Goal: Task Accomplishment & Management: Complete application form

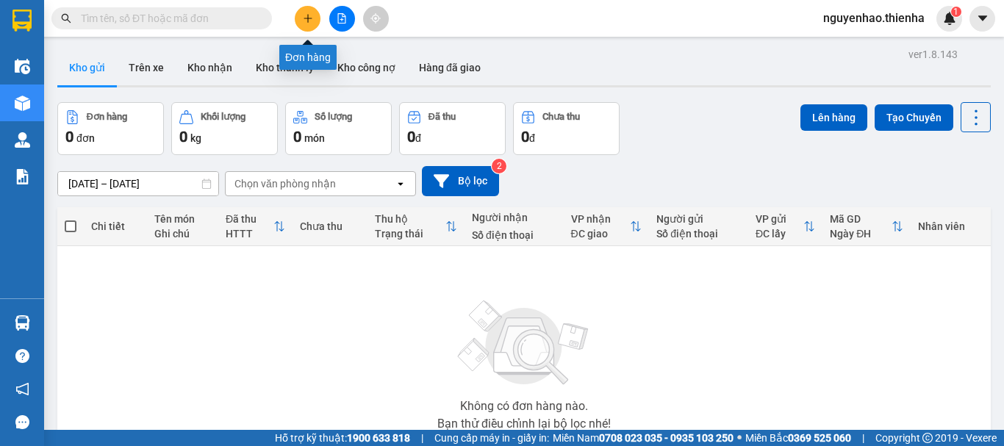
click at [309, 18] on icon "plus" at bounding box center [308, 18] width 10 height 10
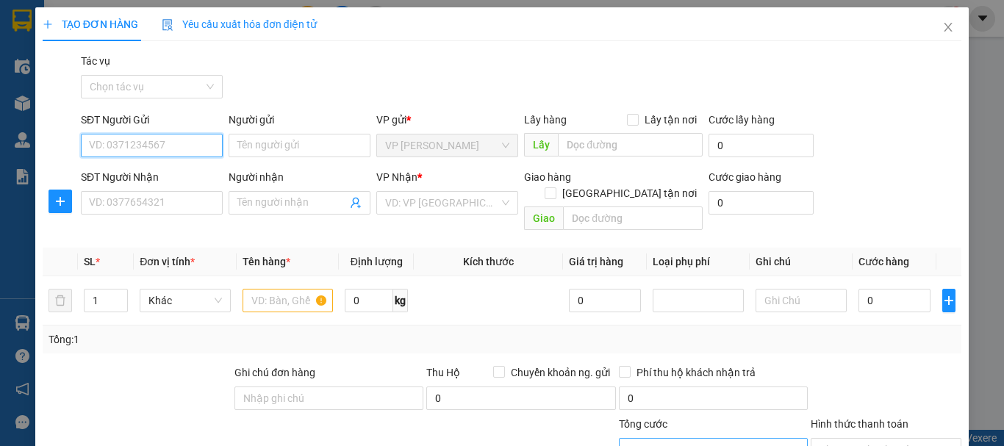
type input "0"
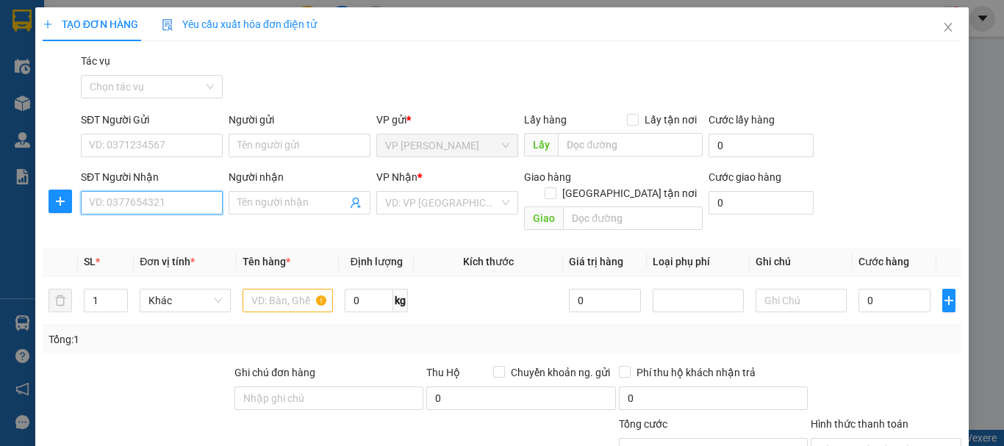
click at [132, 209] on input "SĐT Người Nhận" at bounding box center [152, 203] width 142 height 24
type input "0911091683"
click at [126, 240] on div "0911091683 - thương" at bounding box center [150, 233] width 140 height 24
type input "thương"
checkbox input "true"
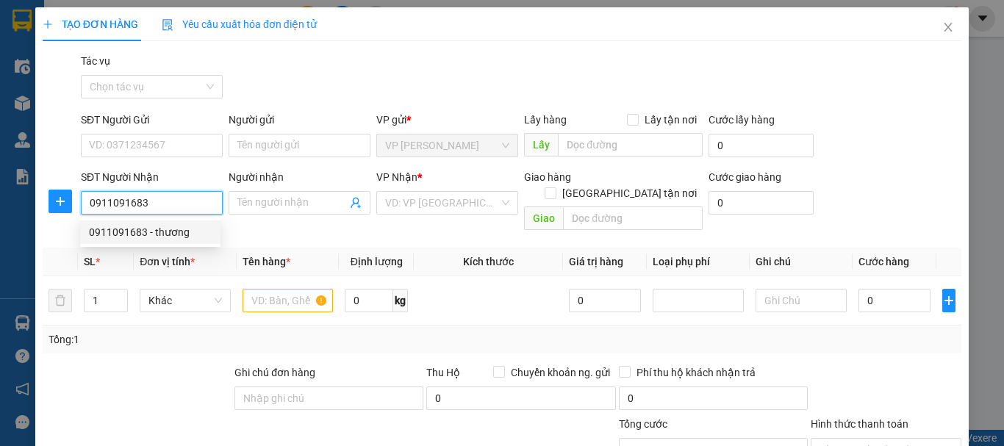
type input "lấy tại vp"
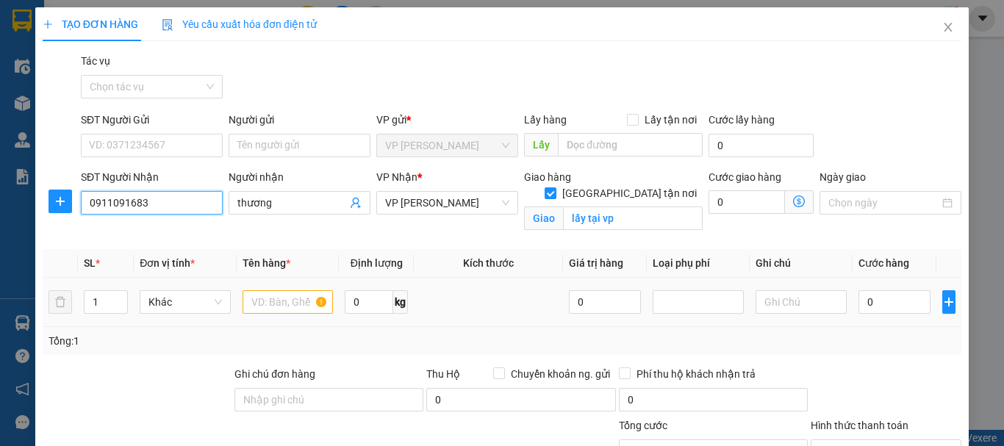
type input "0911091683"
click at [280, 304] on input "text" at bounding box center [288, 302] width 91 height 24
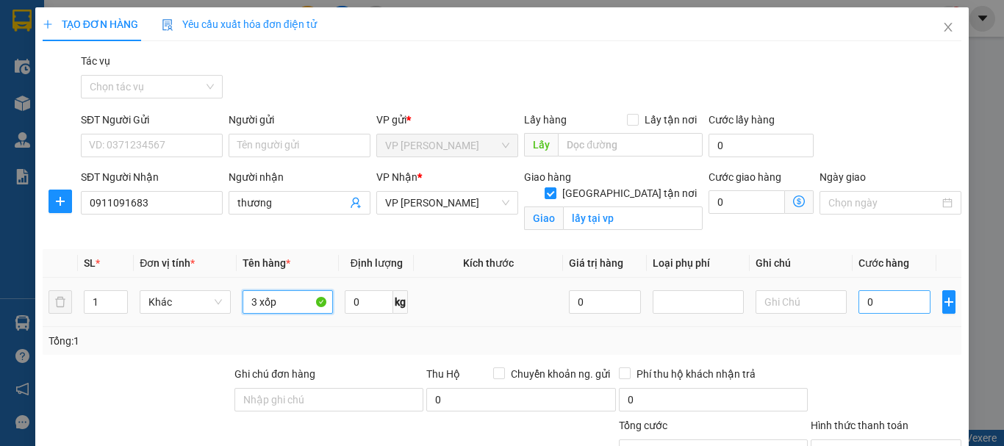
type input "3 xốp"
click at [901, 308] on input "0" at bounding box center [895, 302] width 72 height 24
type input "1"
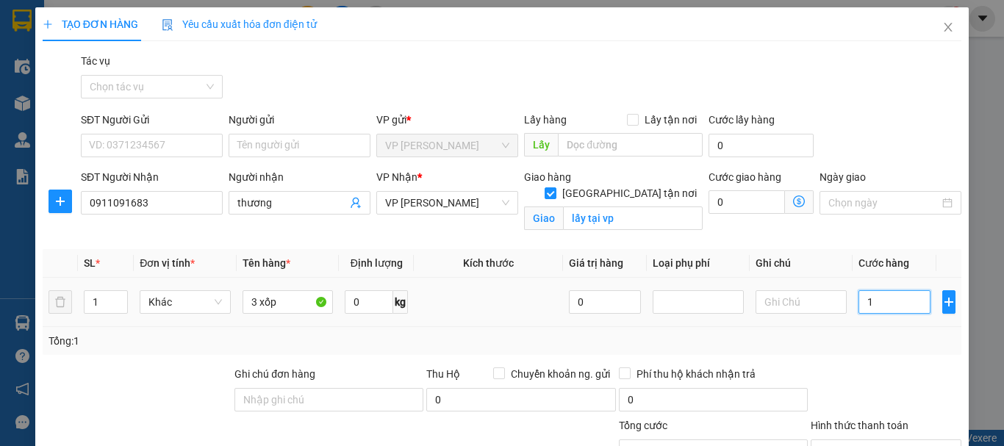
type input "18"
type input "180"
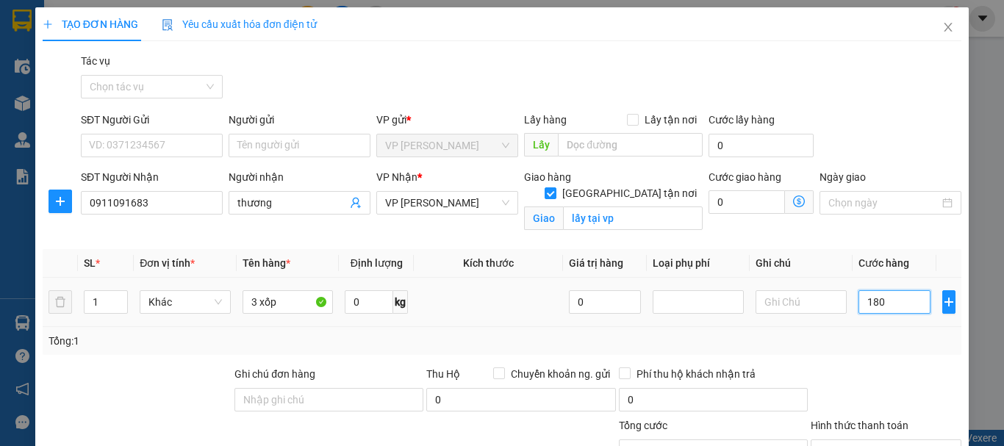
type input "180"
type input "1.800"
type input "18.000"
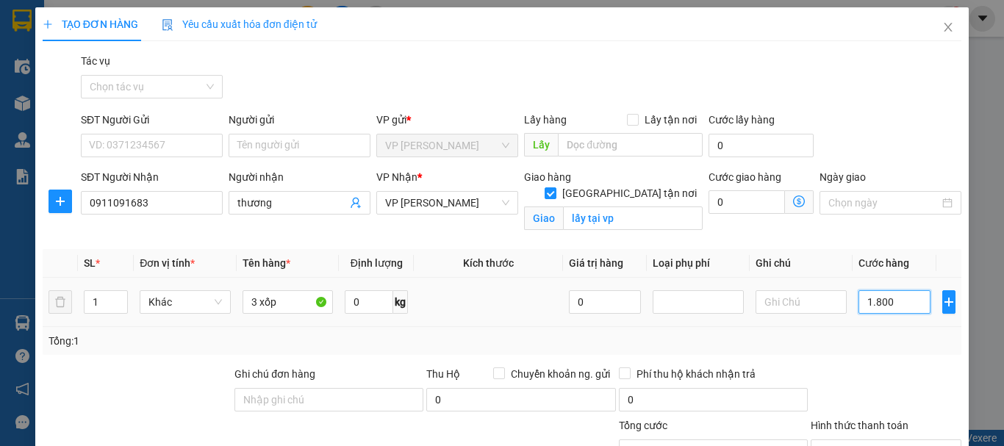
type input "18.000"
type input "180.000"
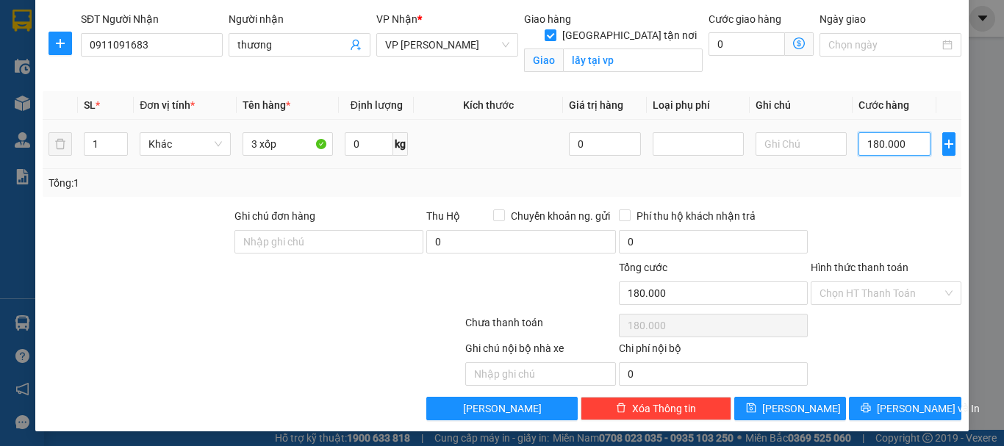
scroll to position [161, 0]
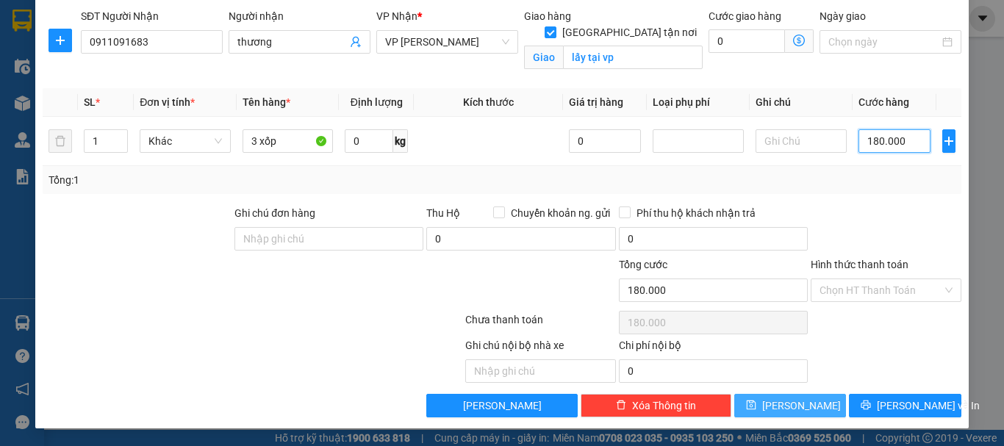
type input "180.000"
click at [786, 415] on button "[PERSON_NAME]" at bounding box center [791, 406] width 112 height 24
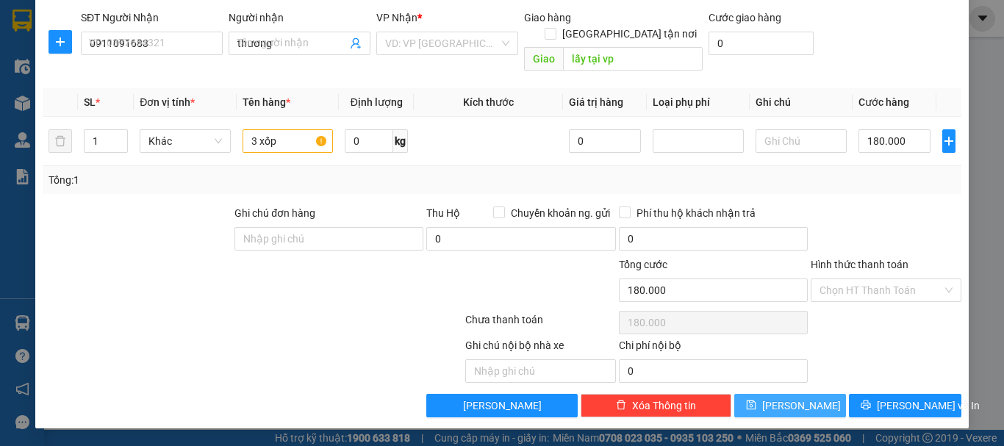
checkbox input "false"
type input "0"
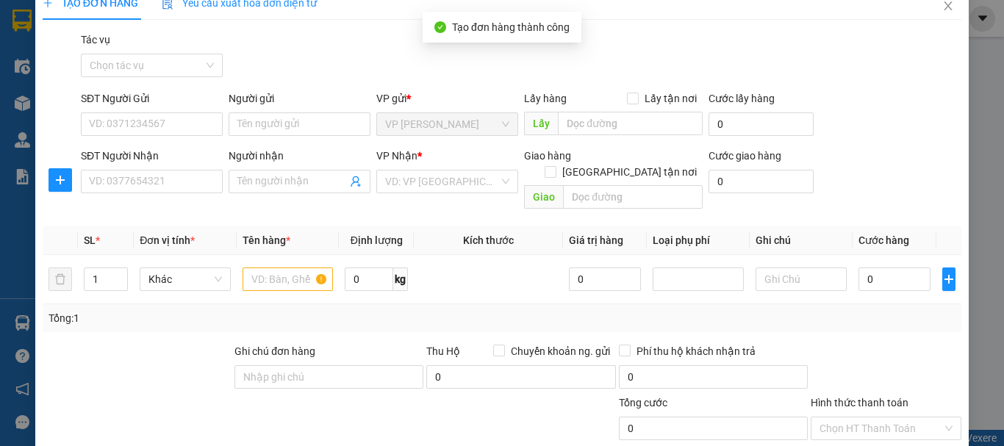
scroll to position [0, 0]
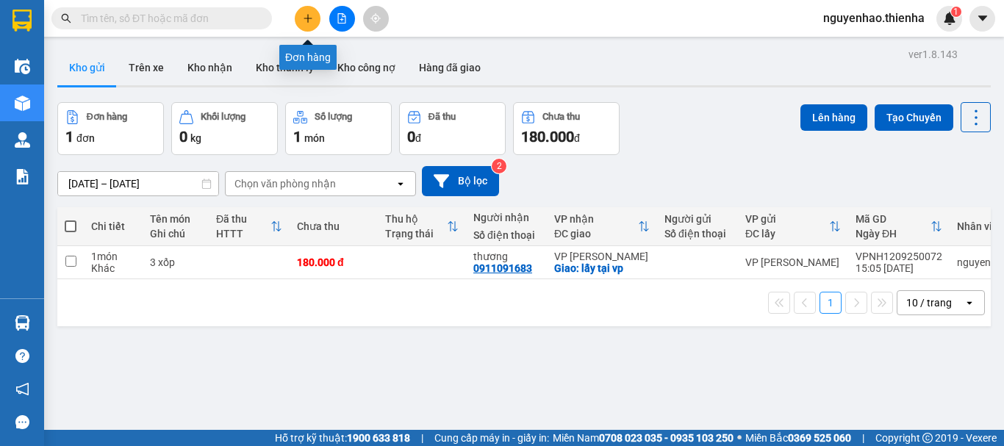
click at [306, 23] on icon "plus" at bounding box center [308, 18] width 10 height 10
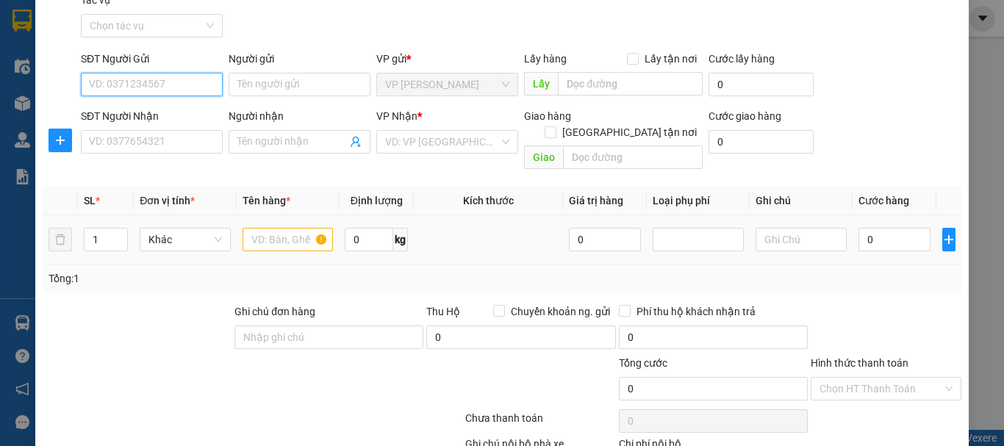
scroll to position [143, 0]
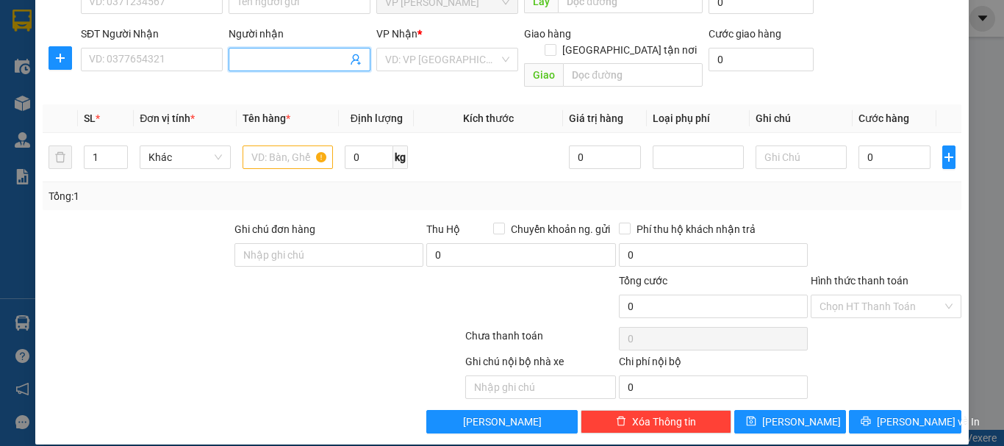
click at [289, 64] on input "Người nhận" at bounding box center [292, 59] width 110 height 16
type input "d"
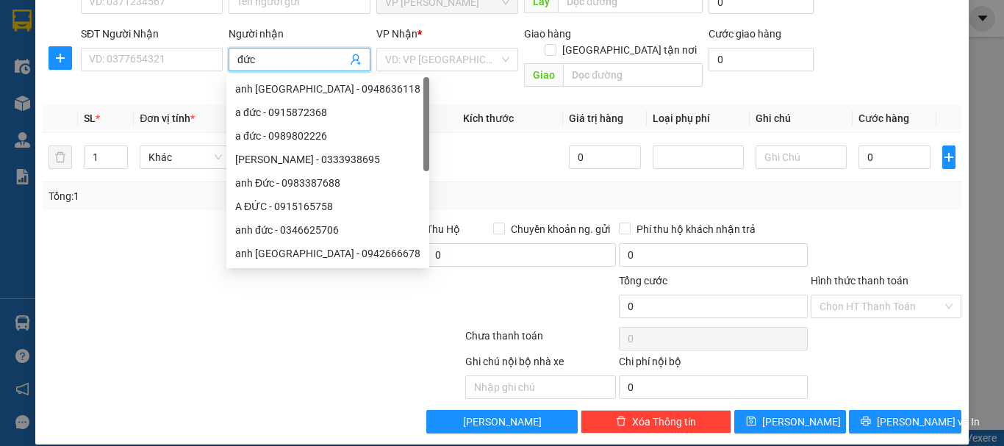
type input "đức m"
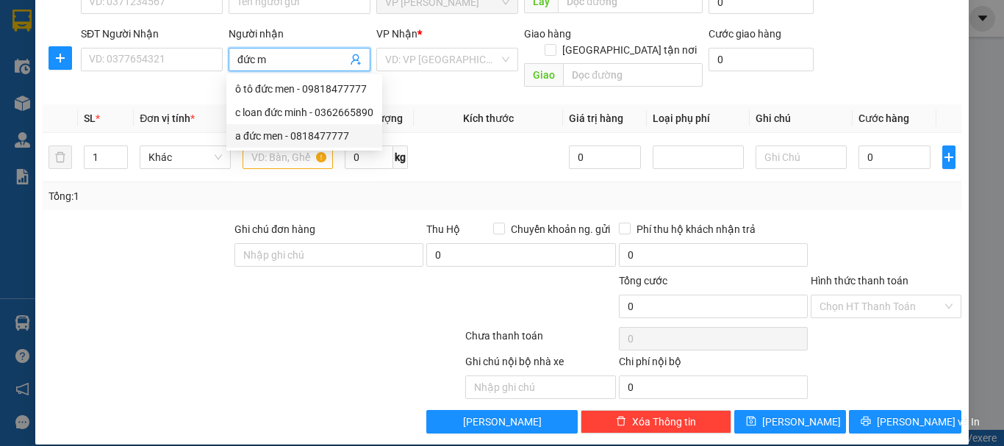
click at [295, 140] on div "a đức men - 0818477777" at bounding box center [304, 136] width 138 height 16
type input "0818477777"
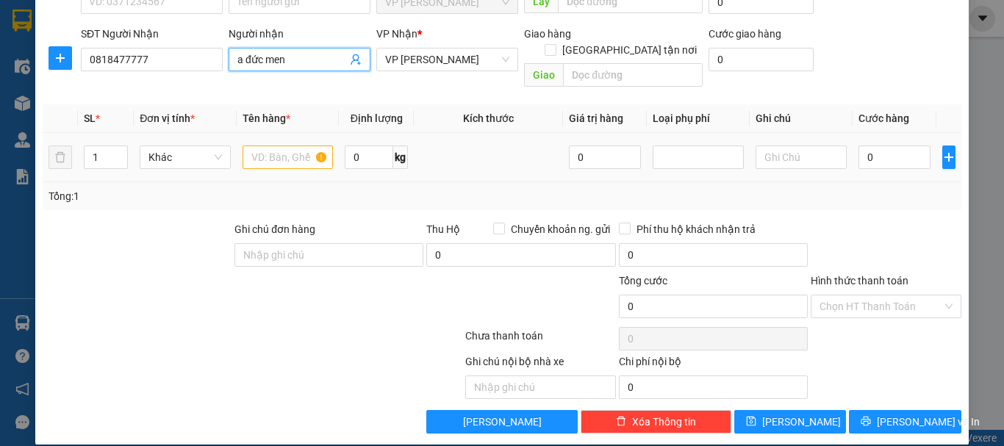
type input "a đức men"
click at [282, 146] on input "text" at bounding box center [288, 158] width 91 height 24
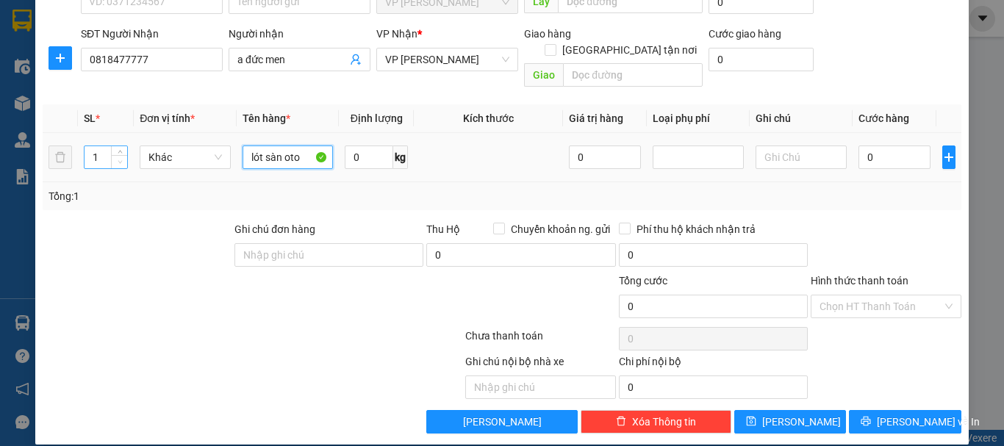
click at [118, 160] on icon "down" at bounding box center [120, 162] width 5 height 5
type input "lót sàn oto"
click at [97, 146] on input "1" at bounding box center [106, 157] width 43 height 22
type input "14"
click at [887, 146] on input "0" at bounding box center [895, 158] width 72 height 24
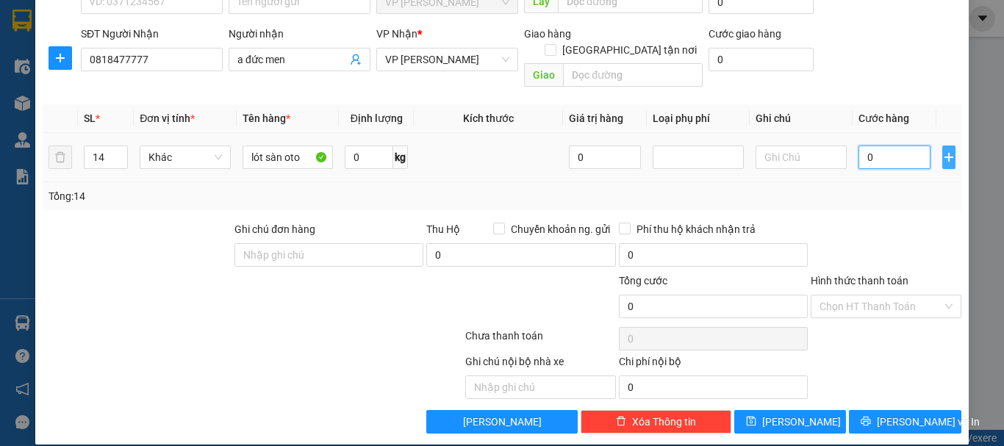
type input "7"
type input "70"
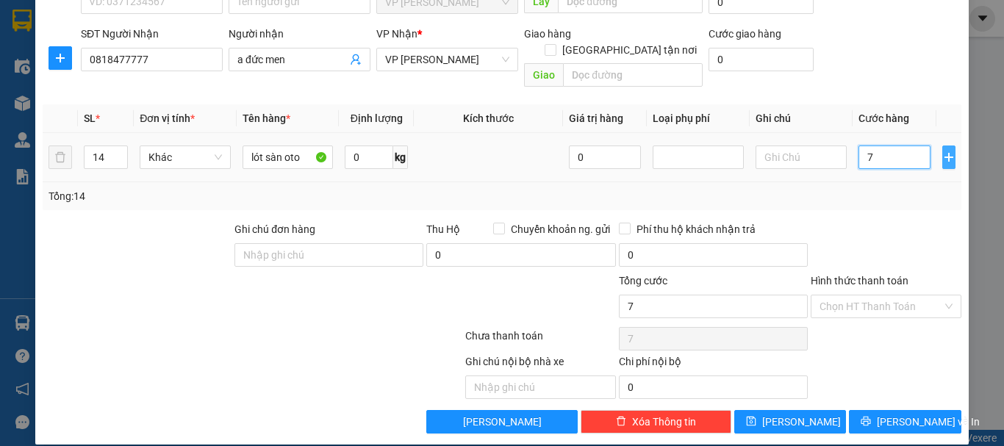
type input "70"
type input "700"
type input "7.000"
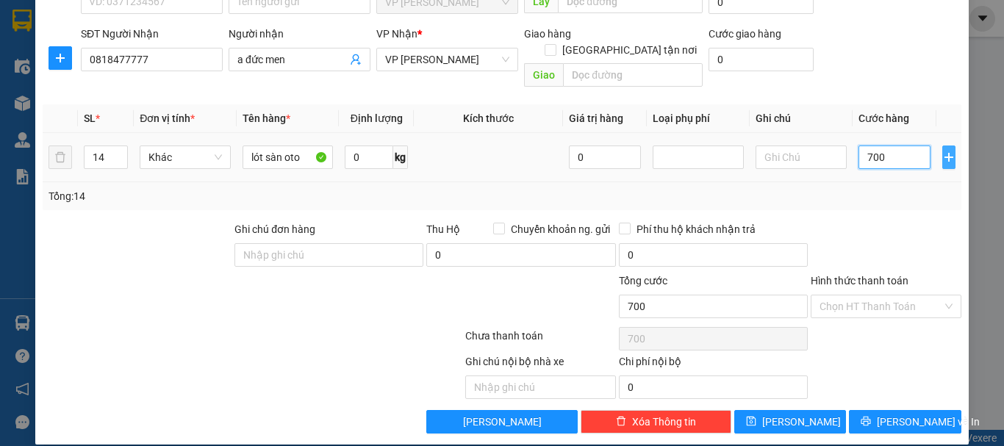
type input "7.000"
type input "70.000"
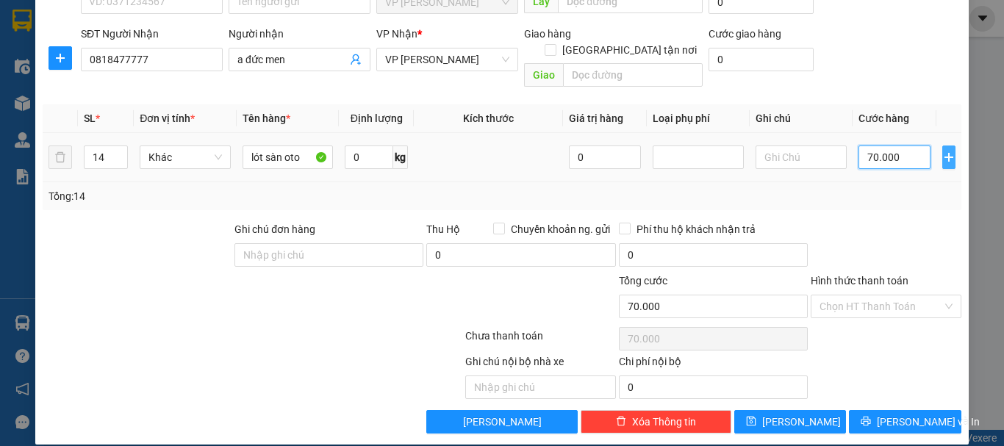
type input "700.000"
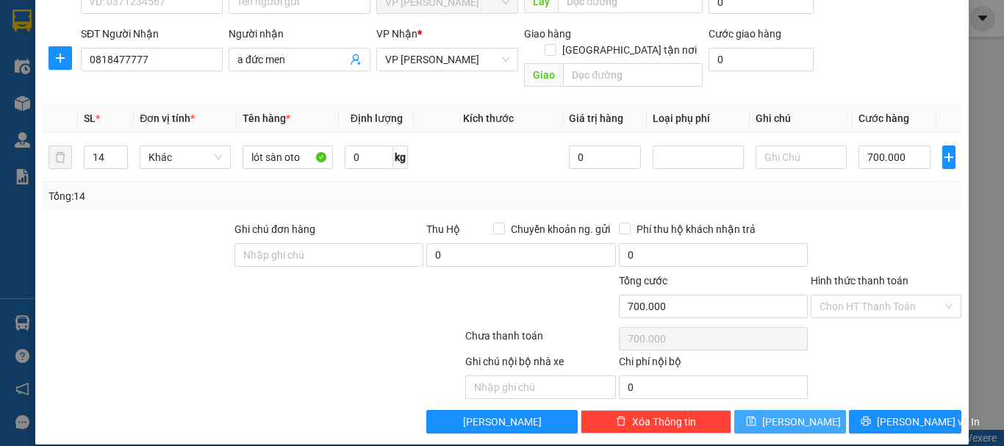
click at [757, 416] on icon "save" at bounding box center [751, 421] width 10 height 10
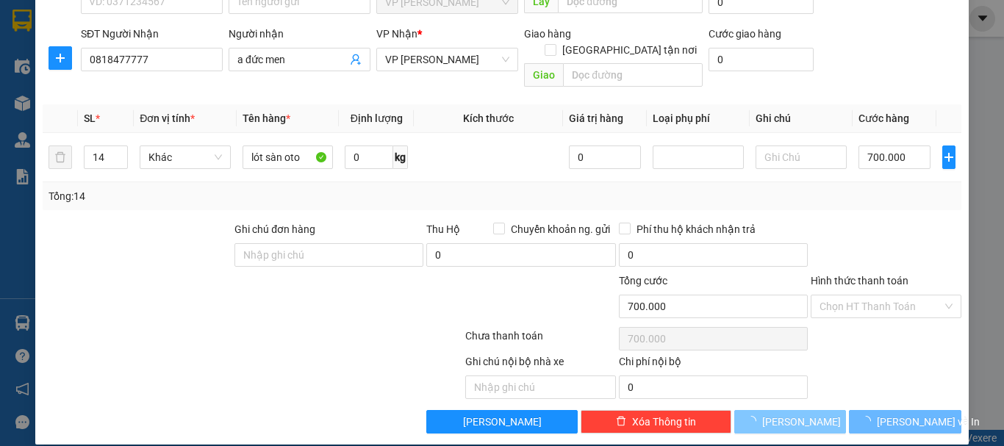
type input "1"
type input "0"
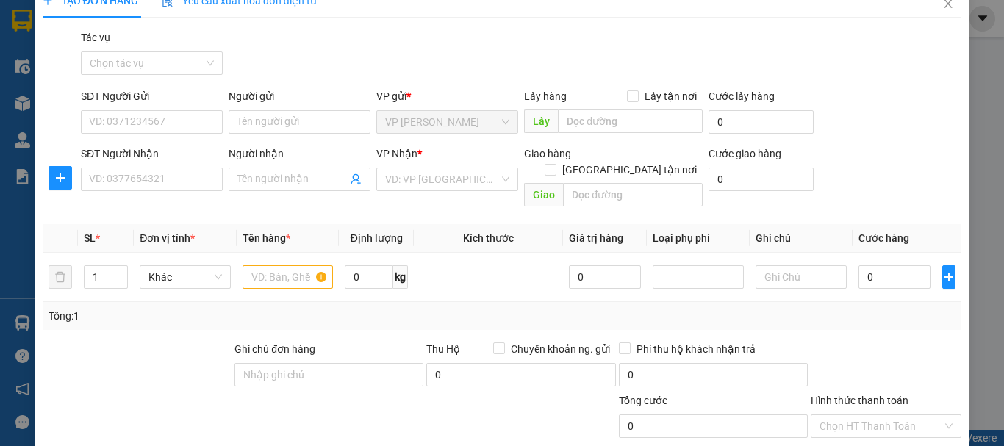
scroll to position [0, 0]
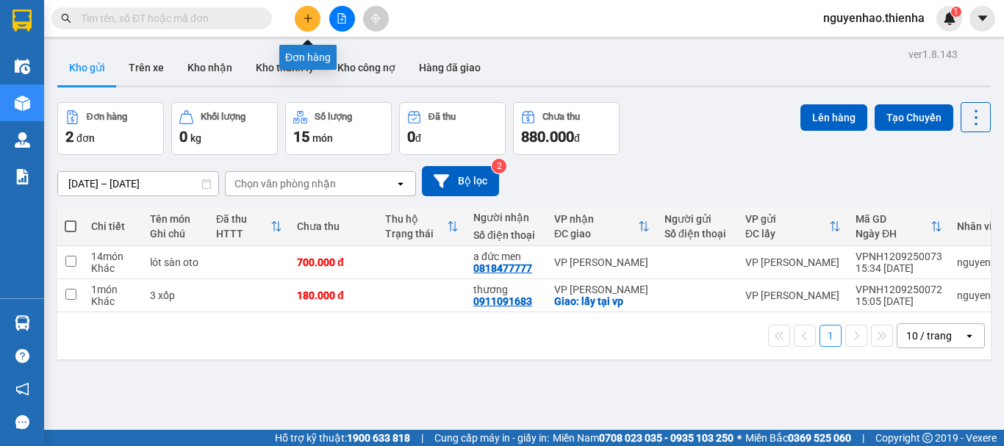
click at [310, 15] on icon "plus" at bounding box center [308, 18] width 10 height 10
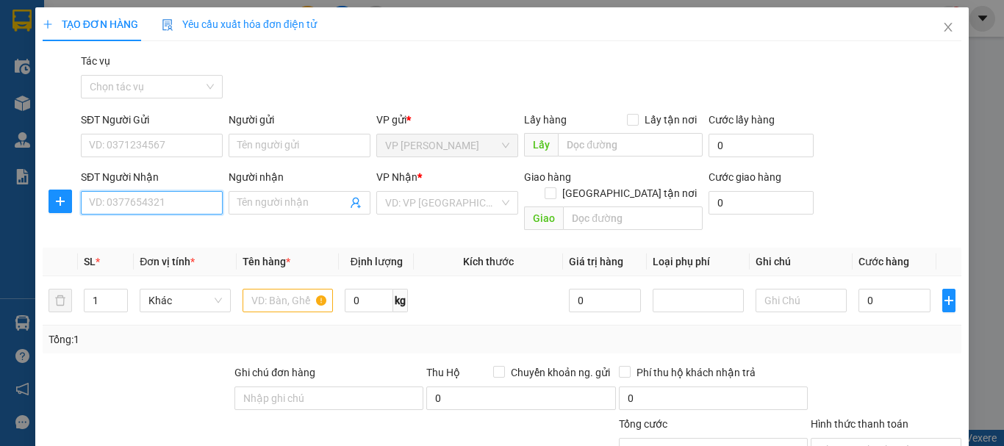
click at [118, 199] on input "SĐT Người Nhận" at bounding box center [152, 203] width 142 height 24
type input "0985979654"
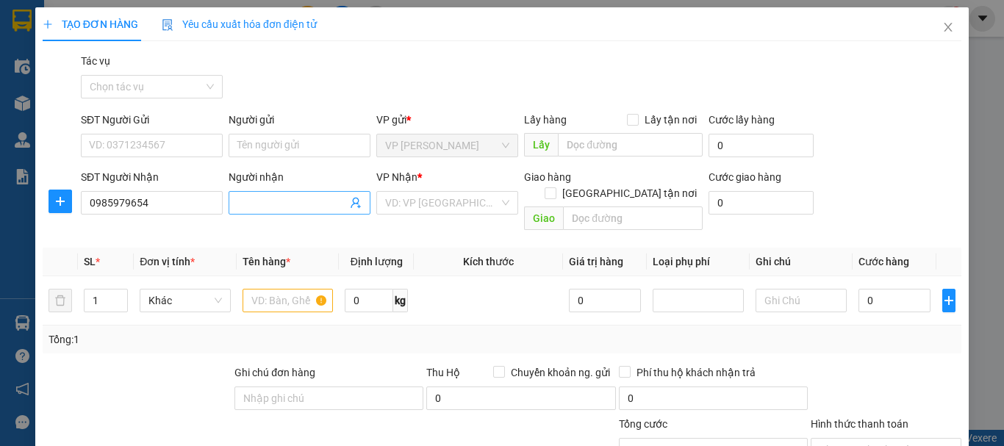
click at [260, 207] on input "Người nhận" at bounding box center [292, 203] width 110 height 16
type input "c"
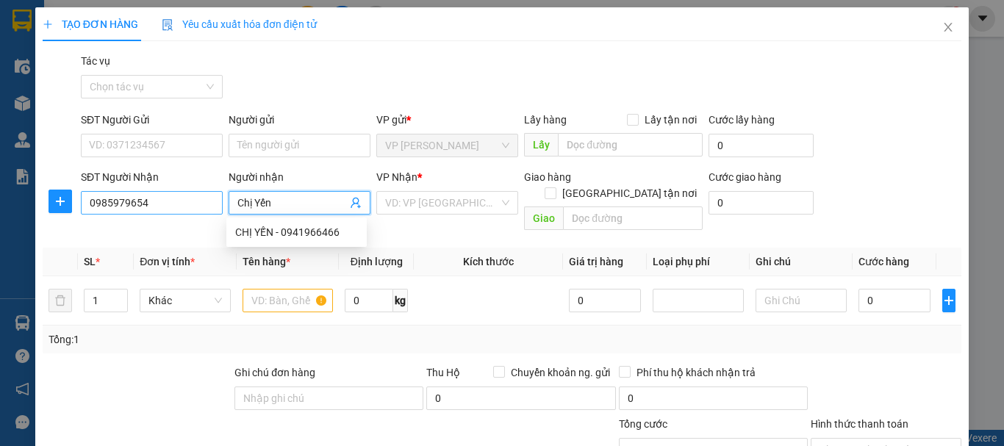
type input "Chị Yến"
click at [149, 200] on input "0985979654" at bounding box center [152, 203] width 142 height 24
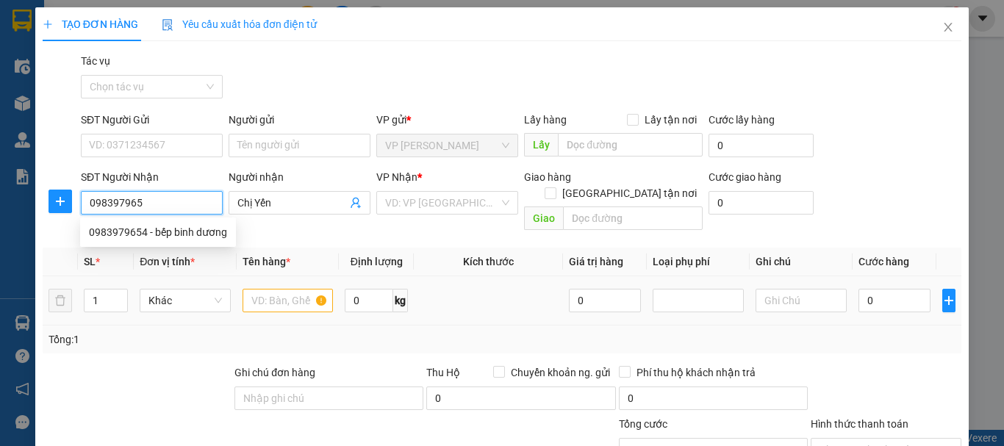
type input "0983979654"
click at [173, 204] on input "0983979654" at bounding box center [152, 203] width 142 height 24
click at [176, 227] on div "0983979654 - bếp binh dương" at bounding box center [158, 232] width 138 height 16
type input "bếp binh dương"
checkbox input "true"
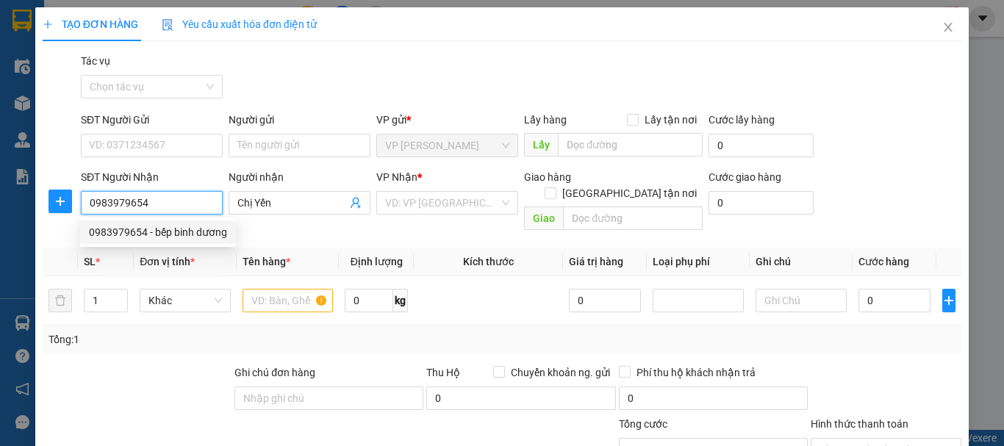
type input "391 trần phú"
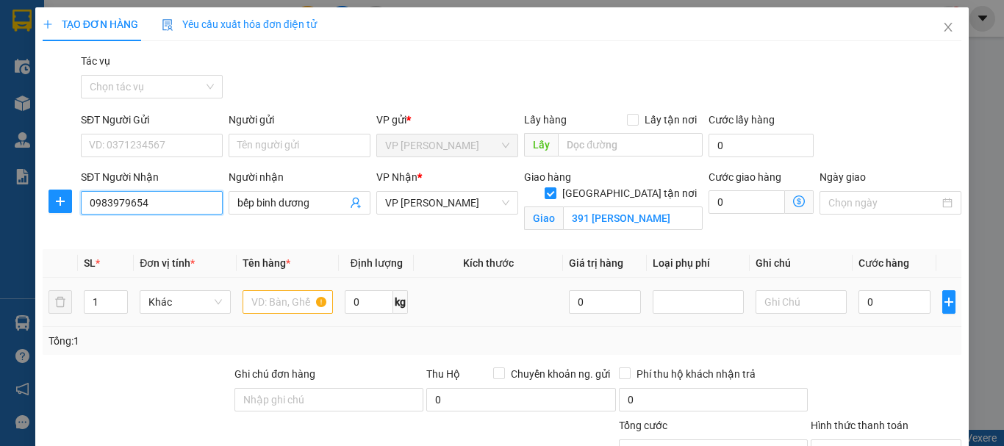
type input "0983979654"
click at [285, 309] on input "text" at bounding box center [288, 302] width 91 height 24
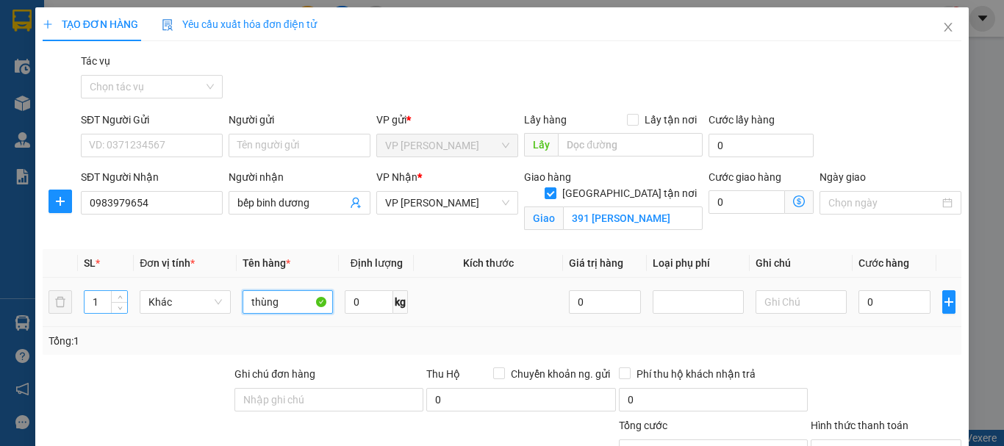
type input "thùng"
click at [99, 304] on input "1" at bounding box center [106, 302] width 43 height 22
type input "5"
click at [864, 303] on input "0" at bounding box center [895, 302] width 72 height 24
type input "25"
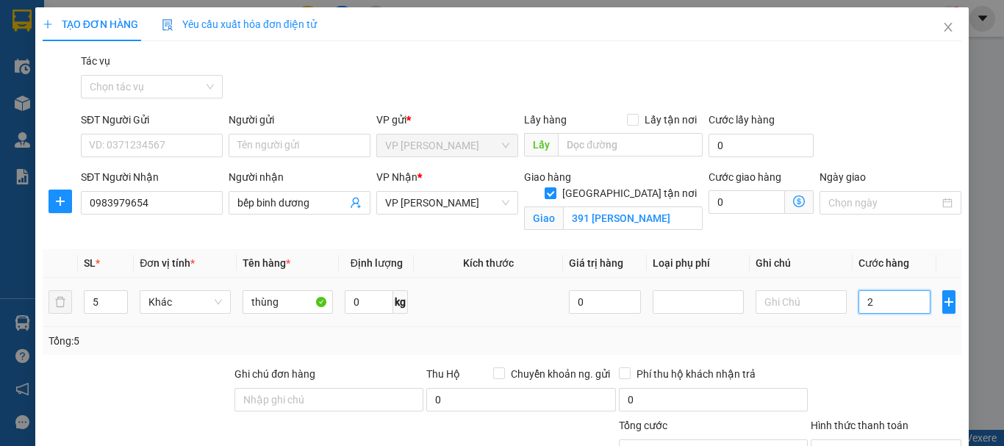
type input "25"
type input "250"
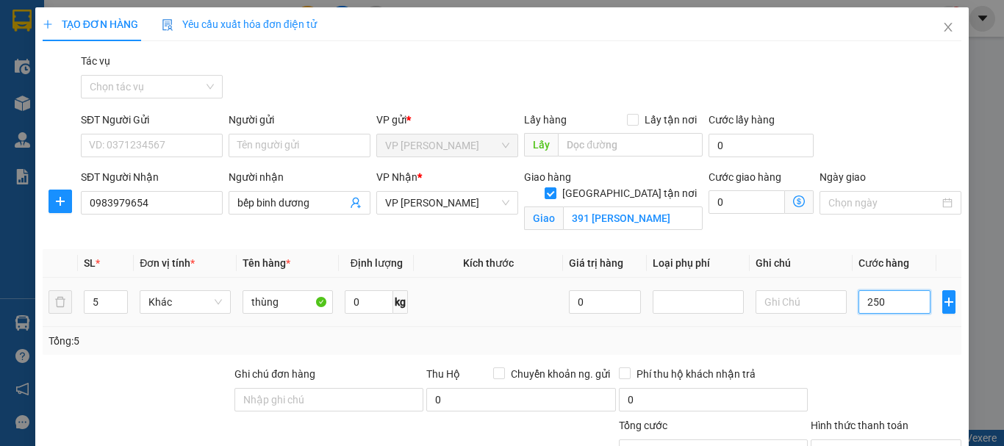
type input "2.500"
type input "25.000"
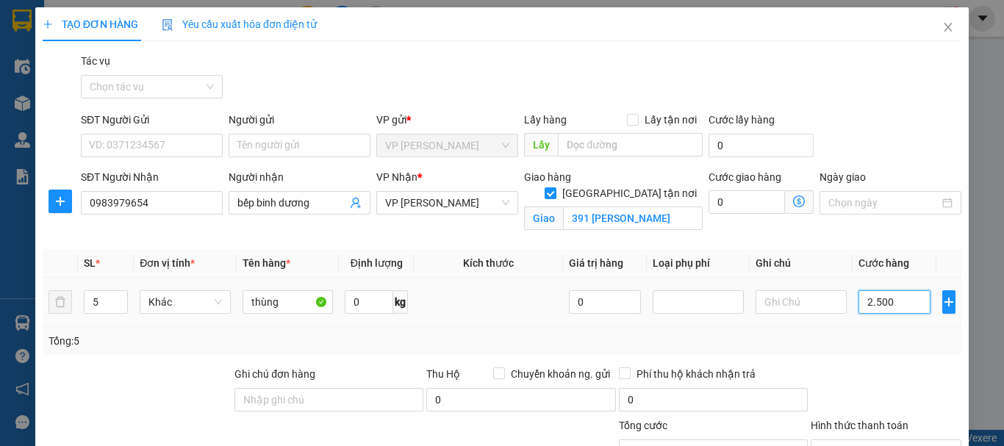
type input "25.000"
type input "250.000"
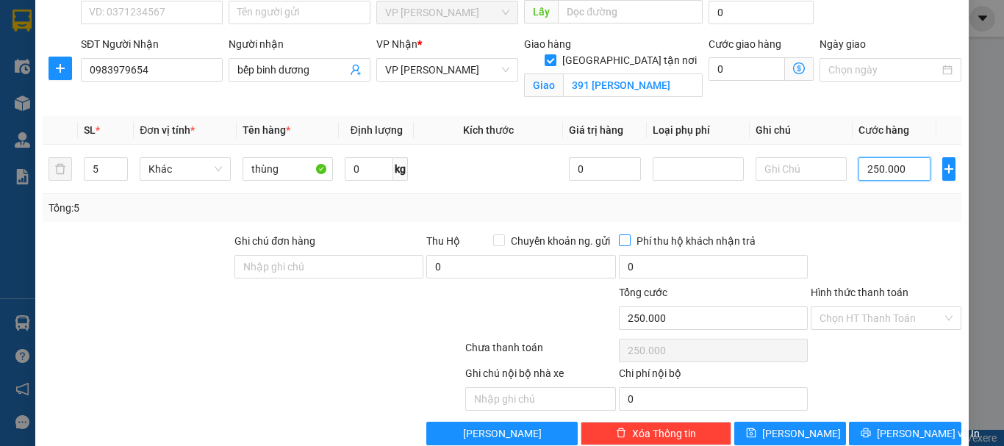
scroll to position [161, 0]
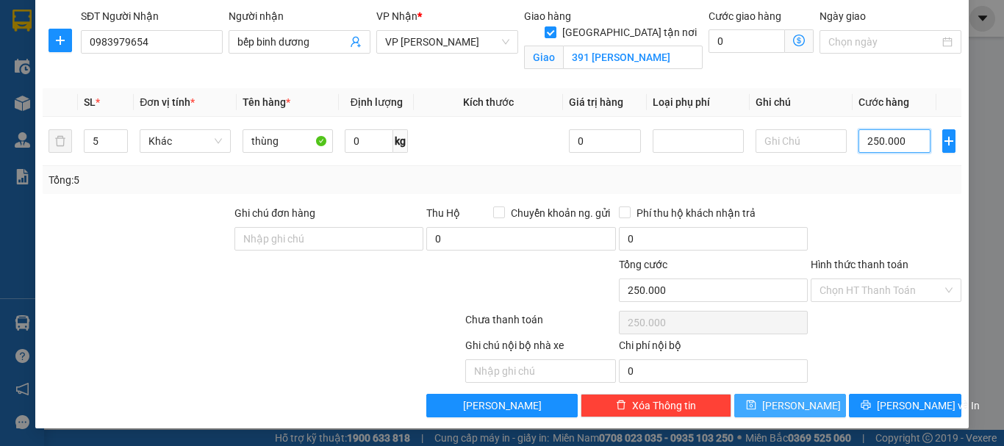
type input "250.000"
click at [792, 400] on span "Lưu" at bounding box center [801, 406] width 79 height 16
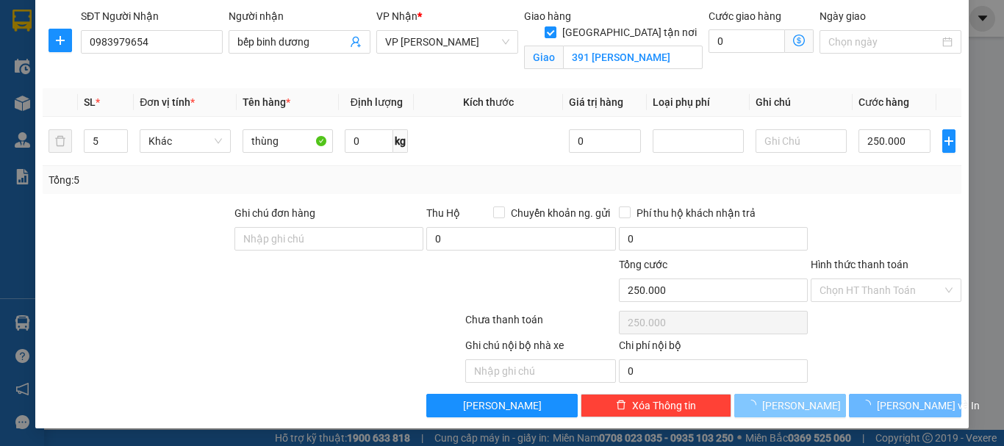
checkbox input "false"
type input "1"
type input "0"
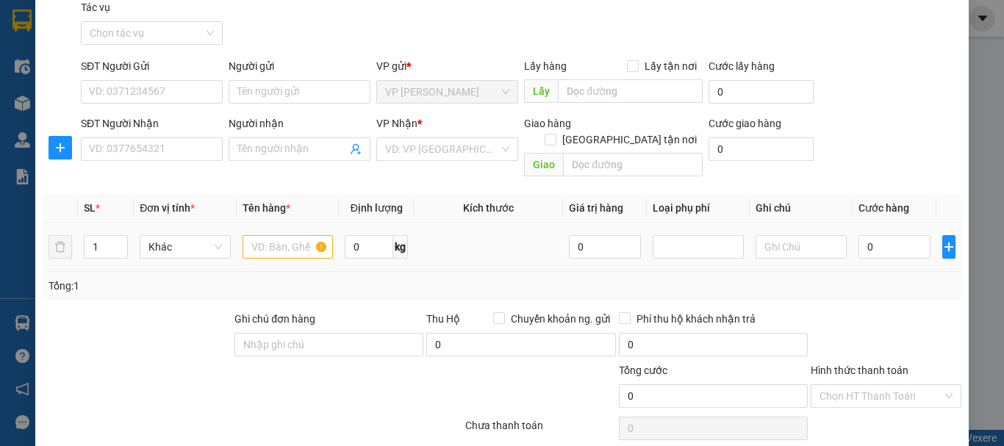
scroll to position [0, 0]
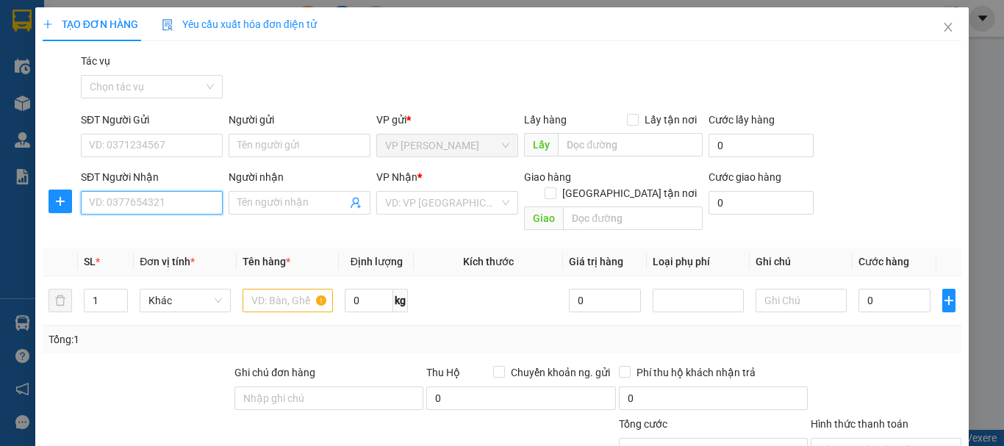
click at [140, 198] on input "SĐT Người Nhận" at bounding box center [152, 203] width 142 height 24
click at [140, 237] on div "0392888560 - anh phong" at bounding box center [150, 232] width 123 height 16
type input "0392888560"
type input "anh phong"
type input "0392888560"
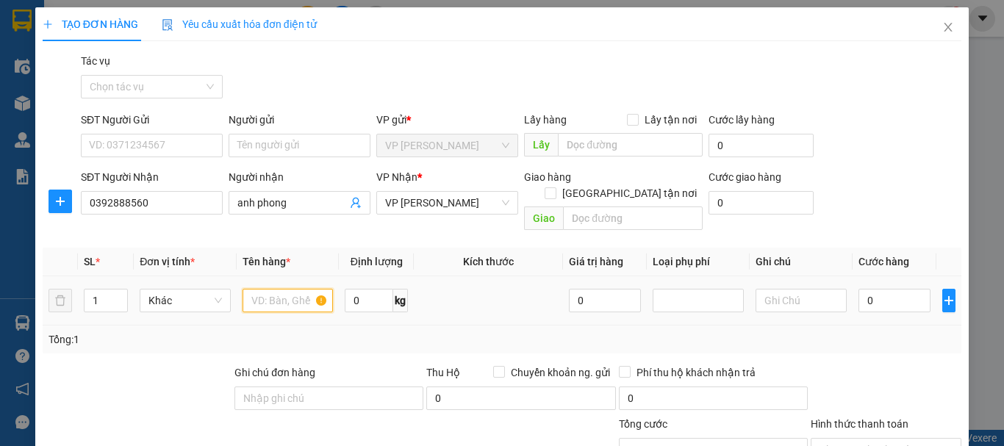
click at [275, 289] on input "text" at bounding box center [288, 301] width 91 height 24
type input "kiện"
click at [859, 289] on input "0" at bounding box center [895, 301] width 72 height 24
type input "5"
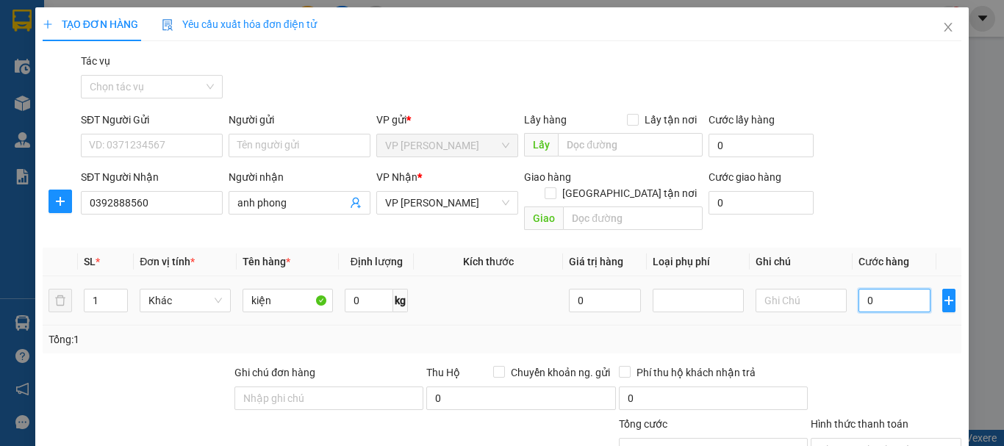
type input "5"
type input "50"
type input "500"
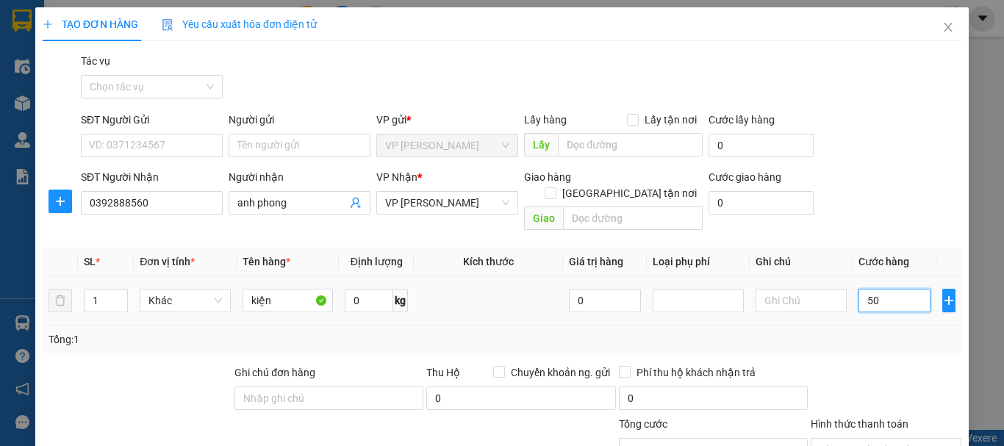
type input "500"
type input "5.000"
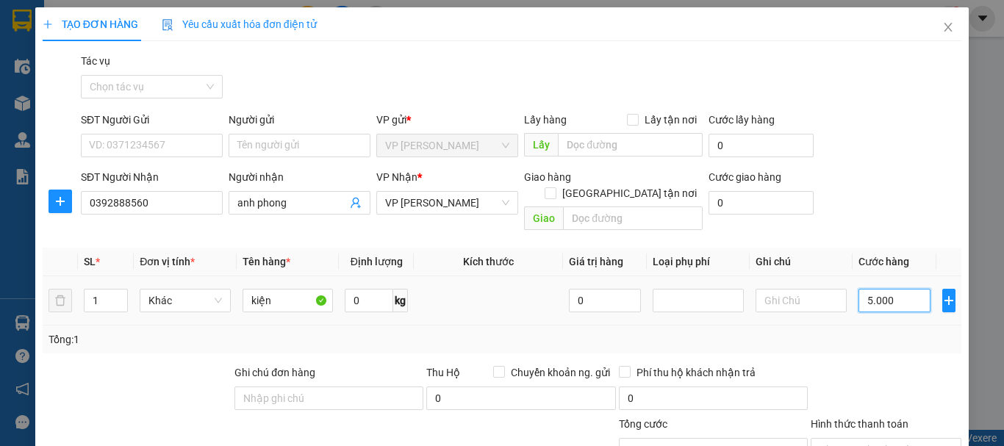
type input "50.000"
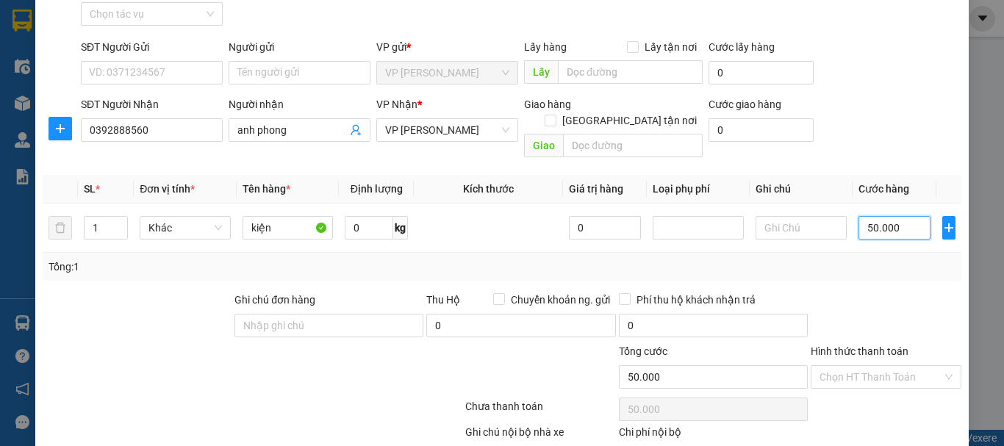
scroll to position [143, 0]
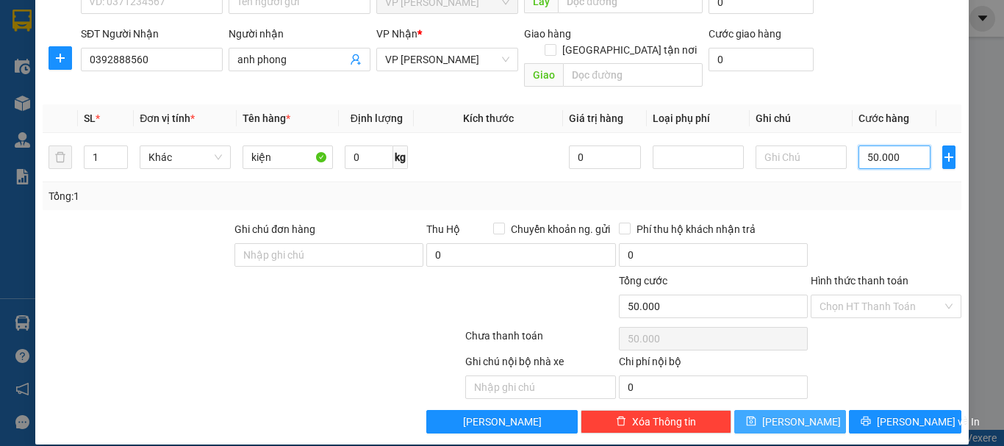
type input "50.000"
click at [785, 414] on span "Lưu" at bounding box center [801, 422] width 79 height 16
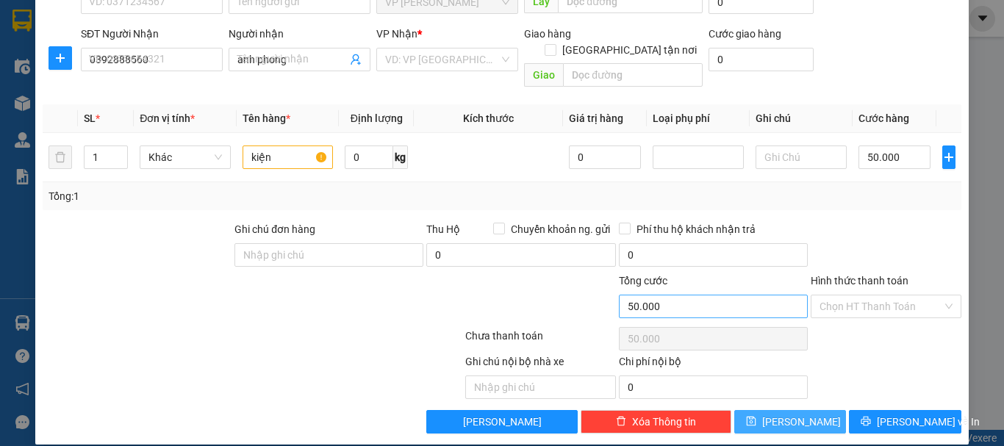
type input "0"
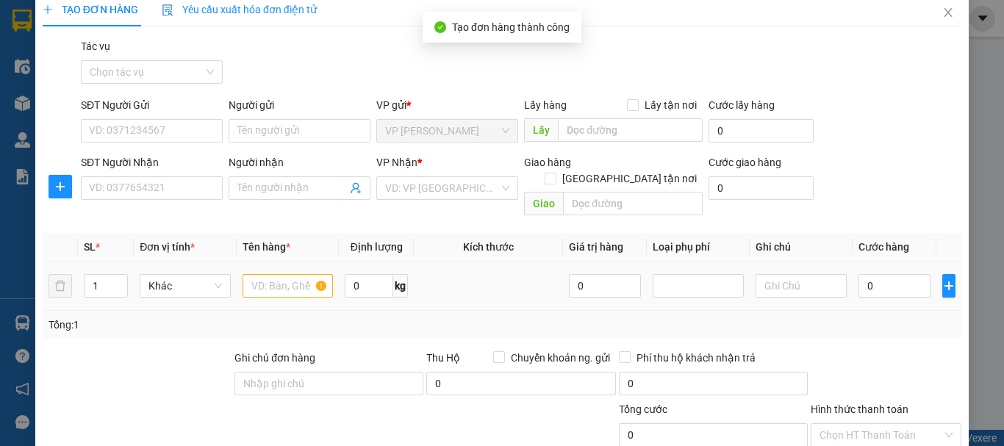
scroll to position [0, 0]
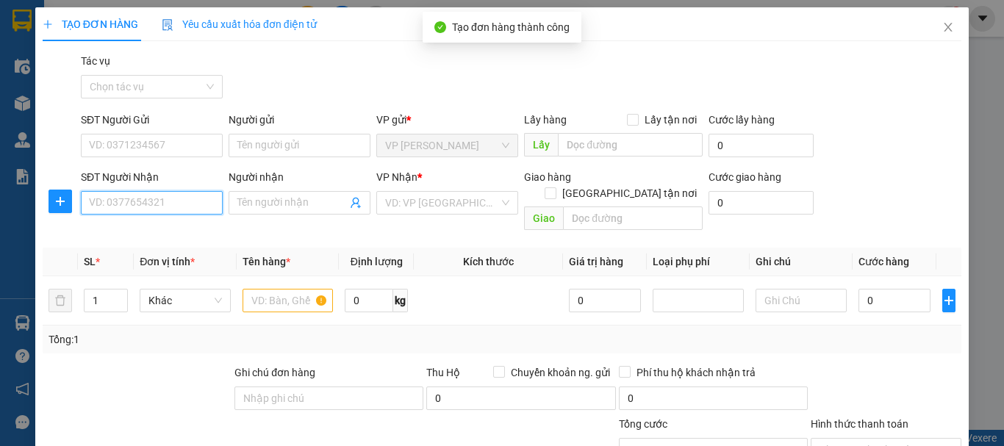
click at [114, 203] on input "SĐT Người Nhận" at bounding box center [152, 203] width 142 height 24
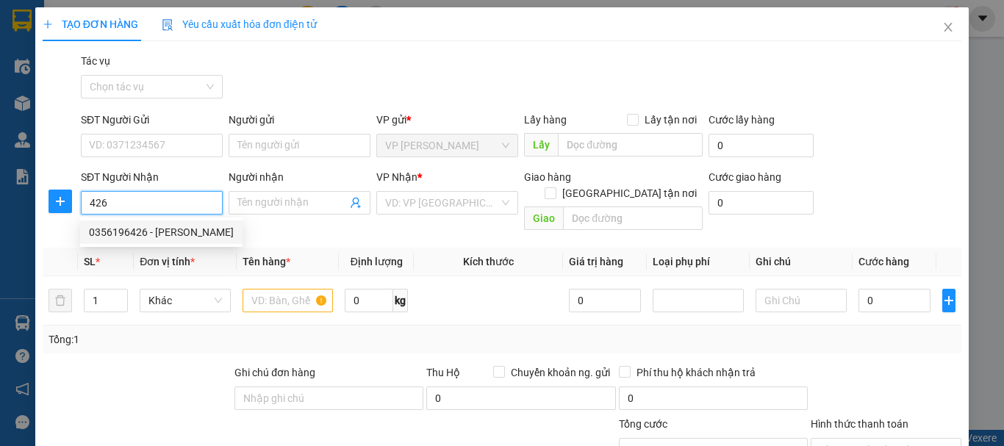
click at [163, 235] on div "0356196426 - anh huy" at bounding box center [161, 232] width 145 height 16
type input "0356196426"
type input "anh huy"
checkbox input "true"
type input "lấy tại vp"
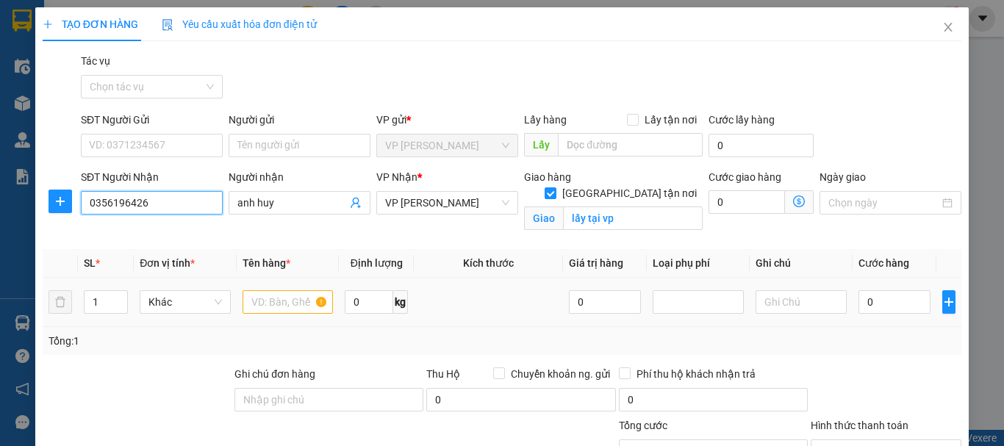
type input "0356196426"
click at [291, 303] on input "text" at bounding box center [288, 302] width 91 height 24
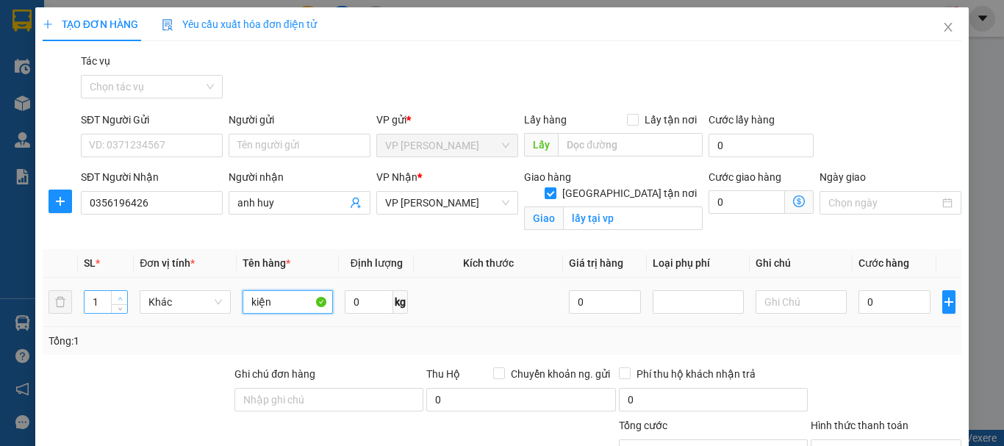
type input "kiện"
type input "2"
click at [117, 294] on span "up" at bounding box center [119, 298] width 9 height 9
click at [894, 302] on input "0" at bounding box center [895, 302] width 72 height 24
type input "10"
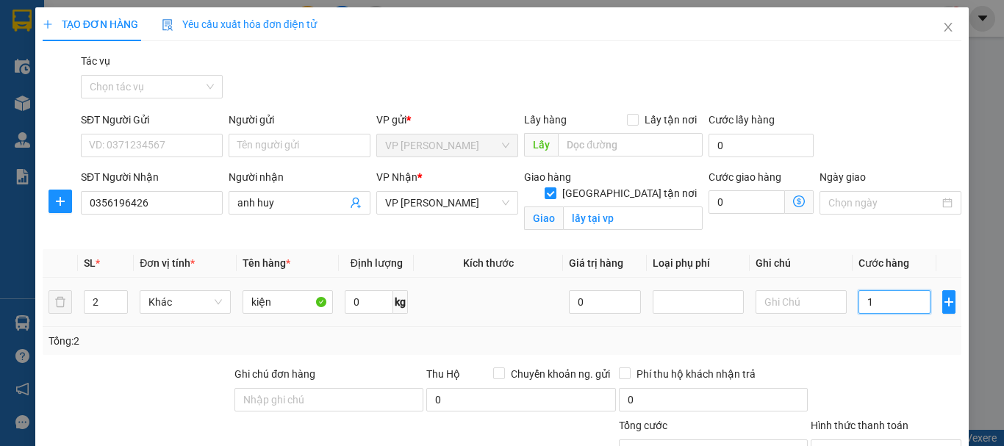
type input "10"
type input "100"
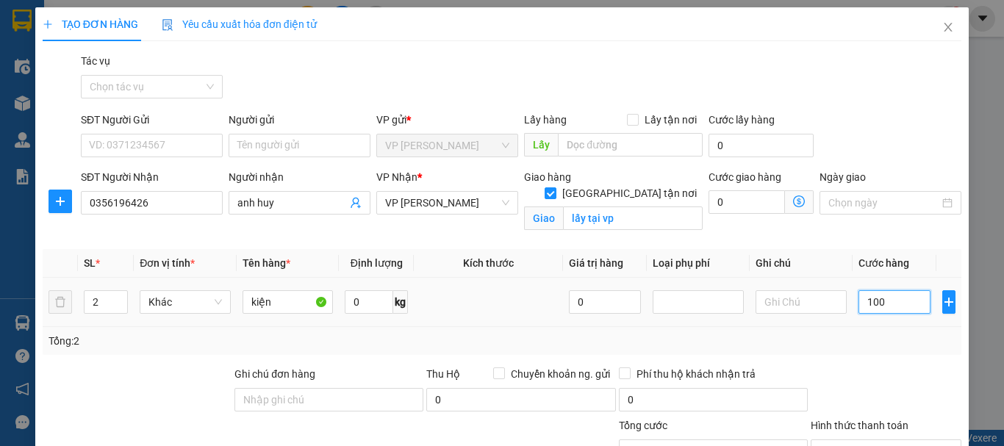
type input "1.000"
type input "10.000"
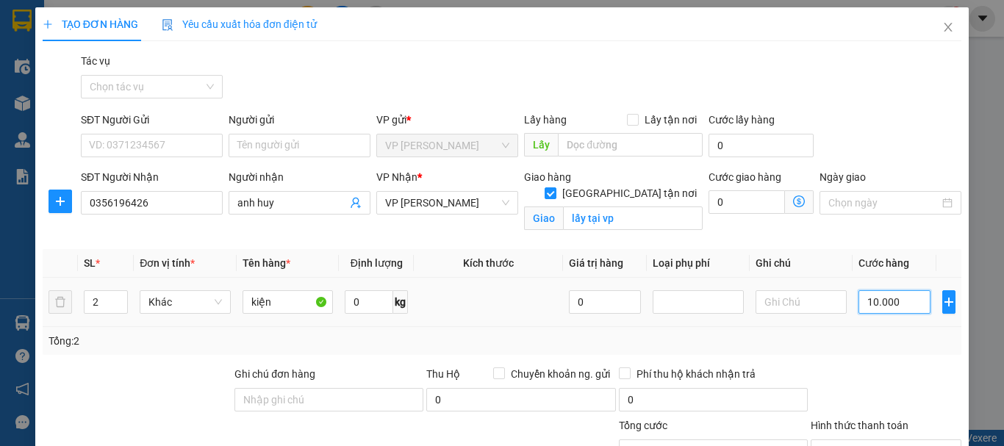
type input "10.000"
type input "100.000"
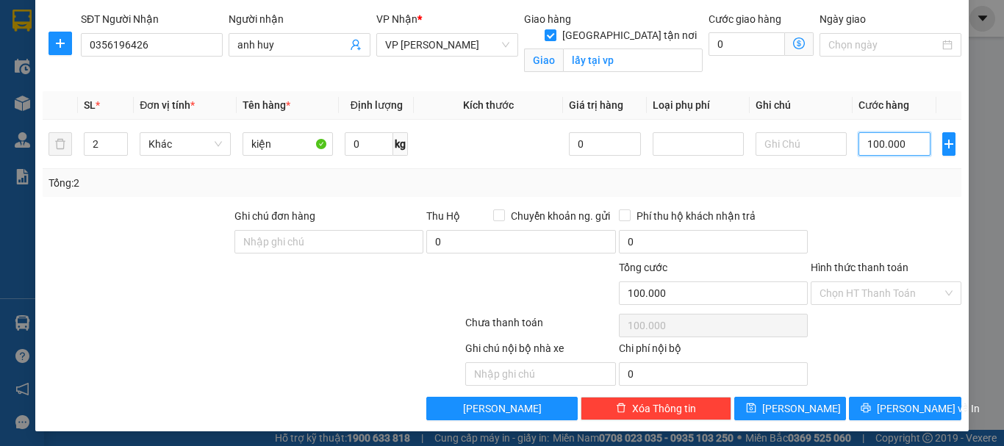
scroll to position [161, 0]
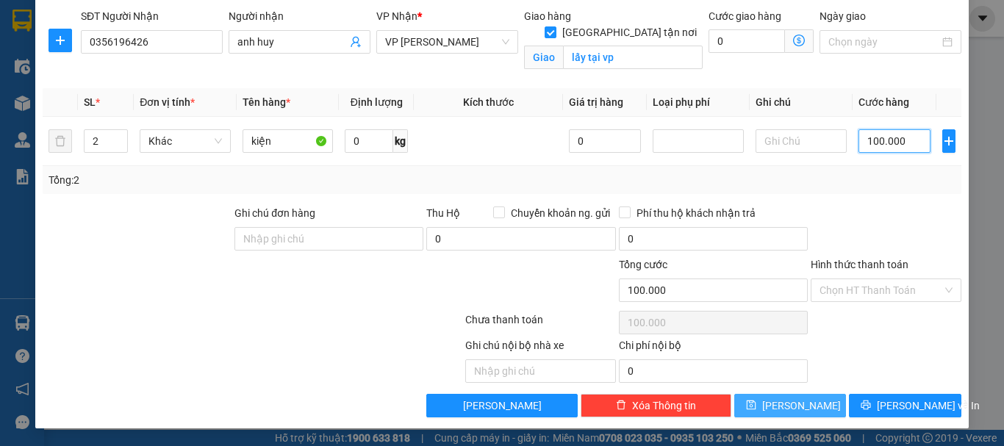
type input "100.000"
click at [796, 410] on span "Lưu" at bounding box center [801, 406] width 79 height 16
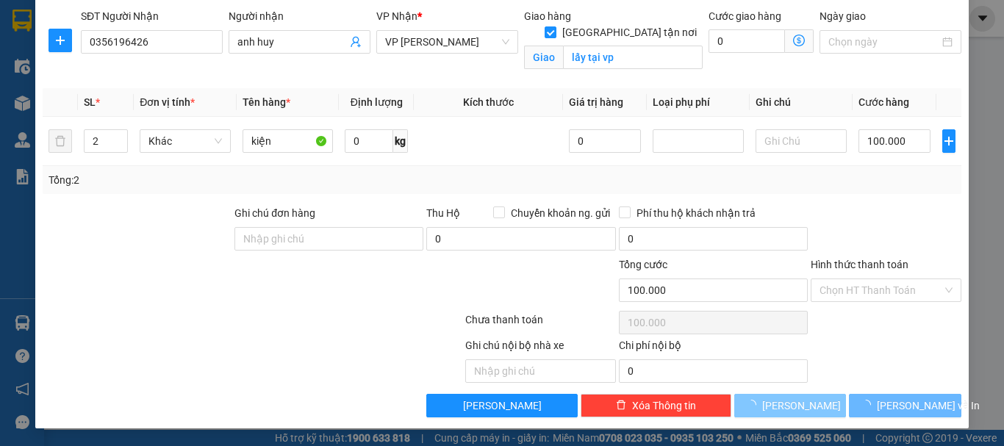
checkbox input "false"
type input "1"
type input "0"
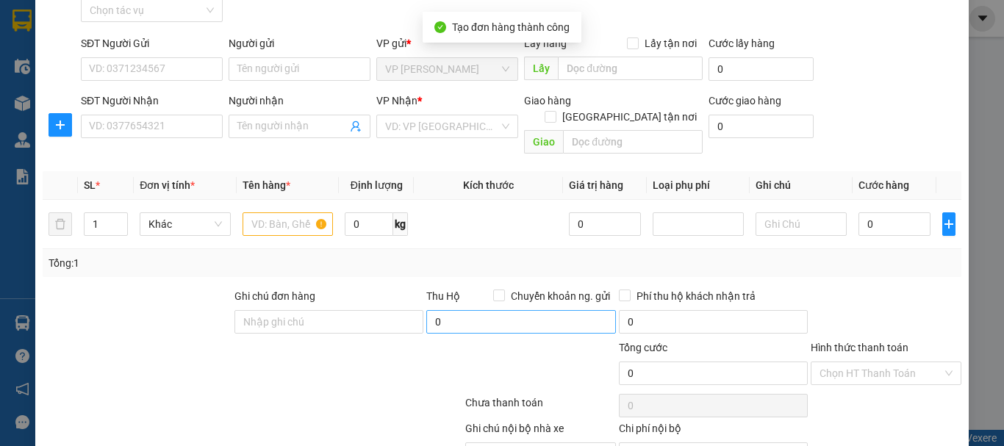
scroll to position [0, 0]
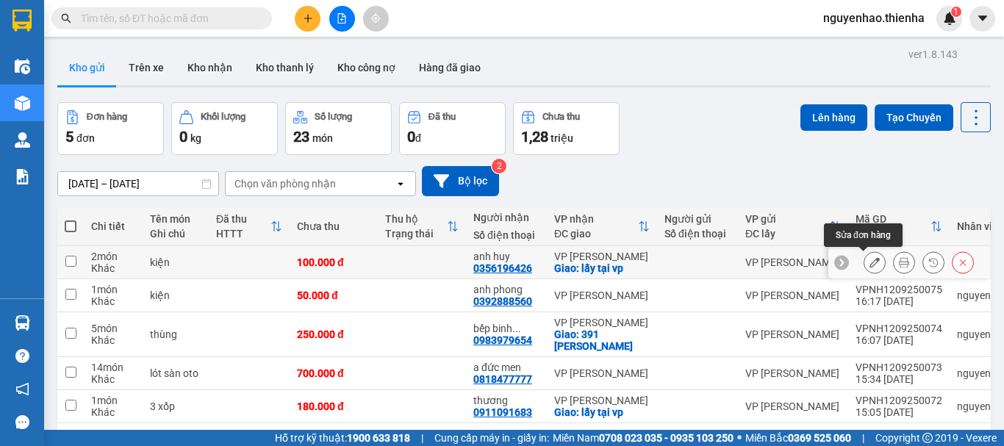
click at [870, 263] on icon at bounding box center [875, 262] width 10 height 10
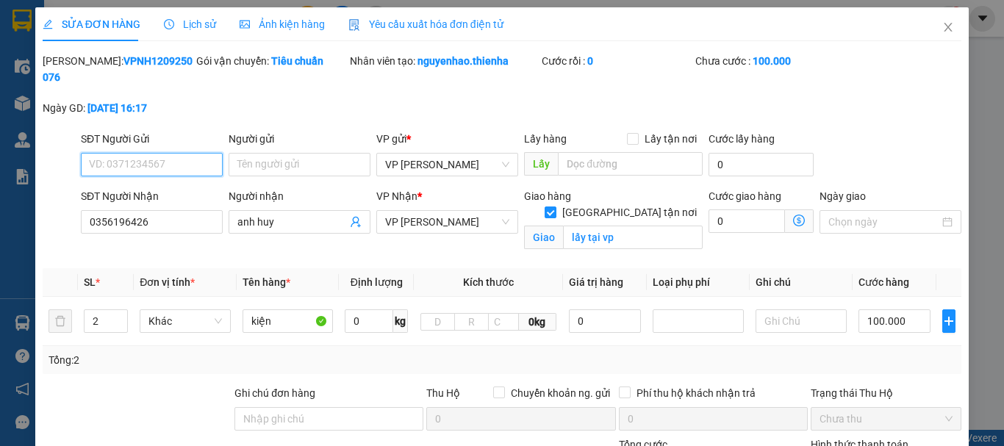
type input "0356196426"
type input "anh huy"
checkbox input "true"
type input "lấy tại vp"
type input "100.000"
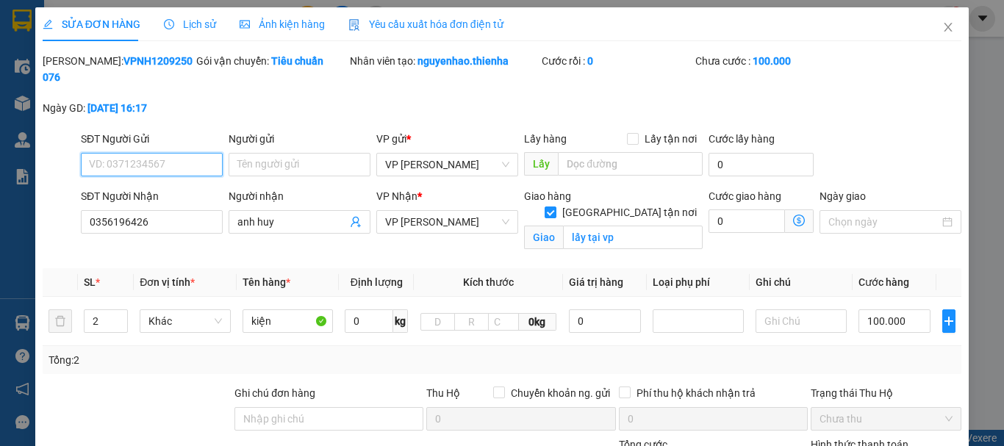
scroll to position [146, 0]
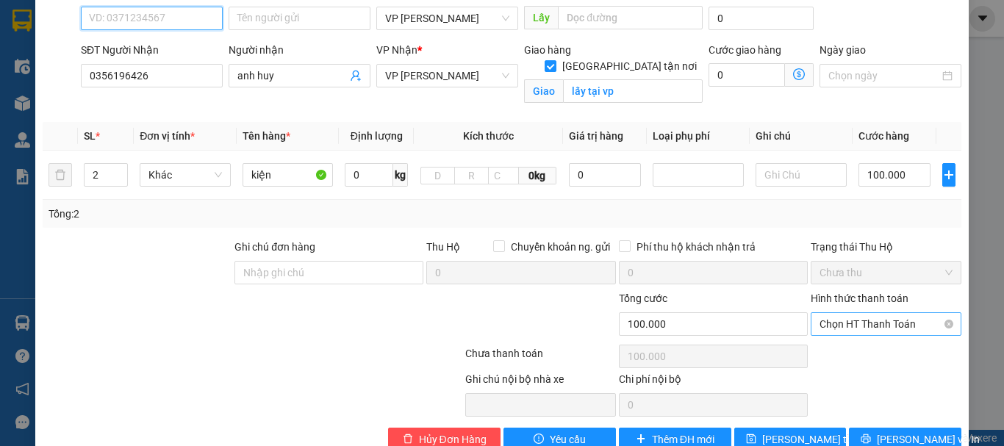
click at [908, 313] on span "Chọn HT Thanh Toán" at bounding box center [886, 324] width 133 height 22
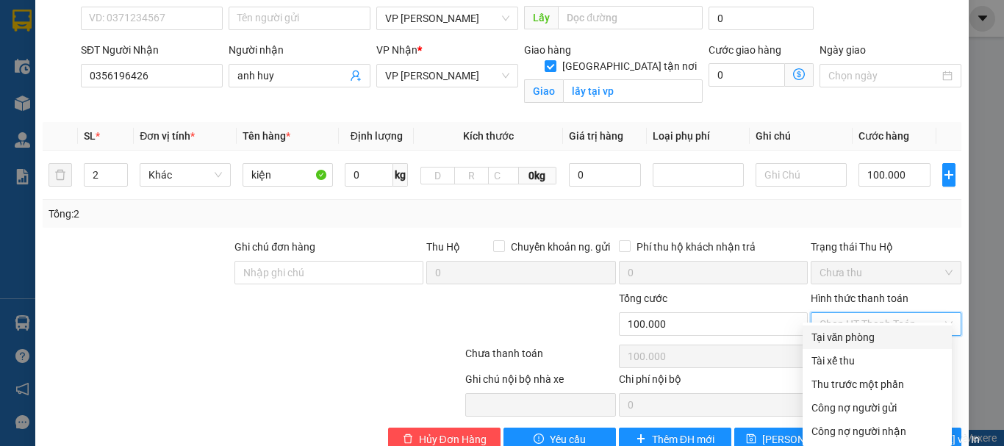
click at [854, 337] on div "Tại văn phòng" at bounding box center [878, 337] width 132 height 16
type input "0"
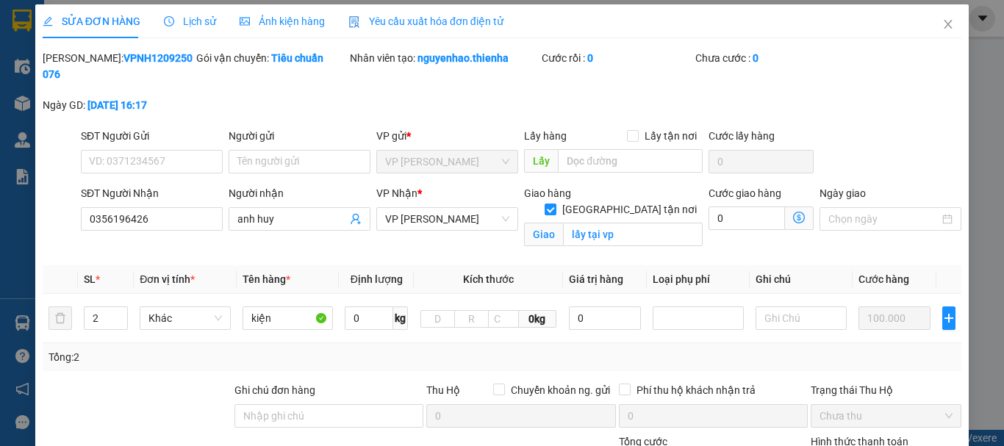
scroll to position [0, 0]
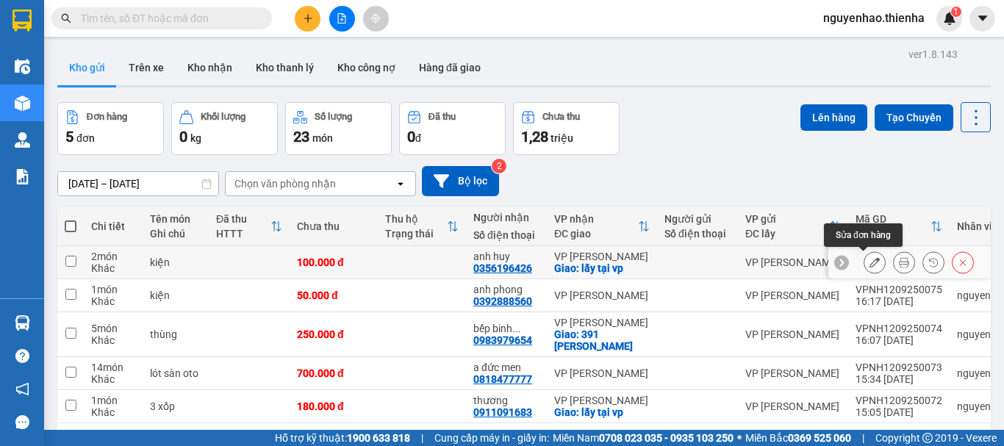
click at [870, 265] on icon at bounding box center [875, 262] width 10 height 10
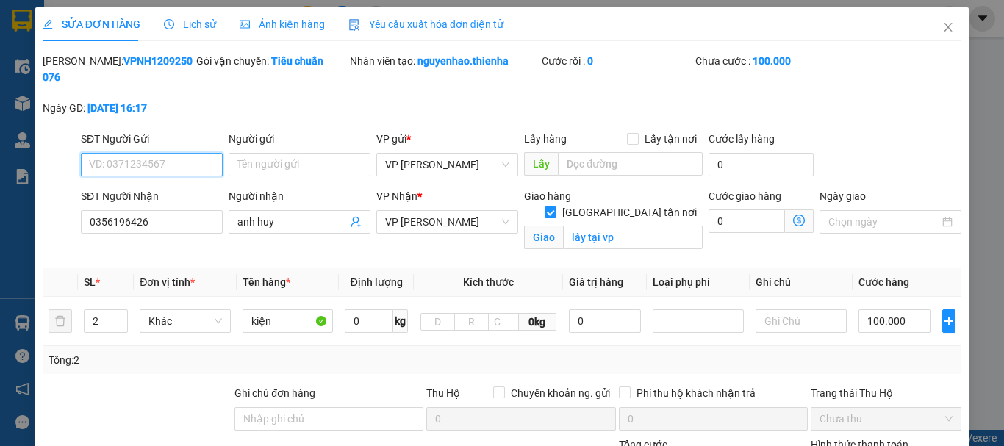
type input "0356196426"
type input "anh huy"
checkbox input "true"
type input "lấy tại vp"
type input "100.000"
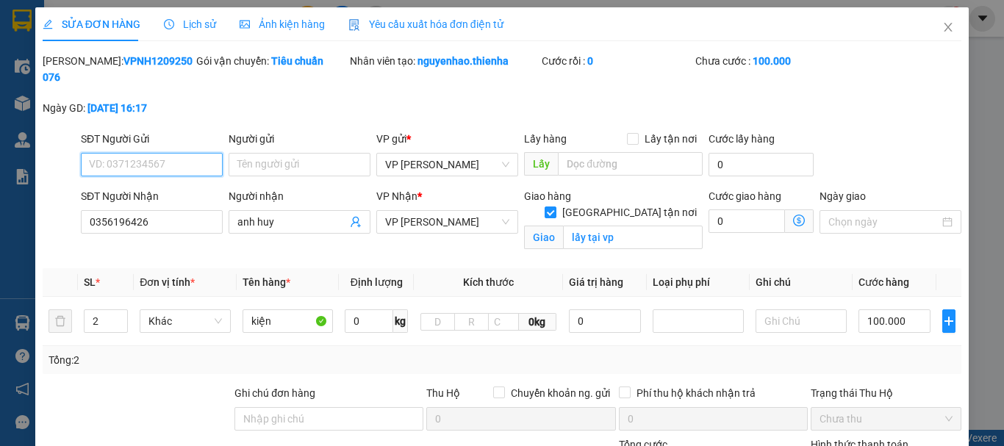
type input "100.000"
click at [900, 310] on input "100.000" at bounding box center [895, 322] width 72 height 24
type input "8"
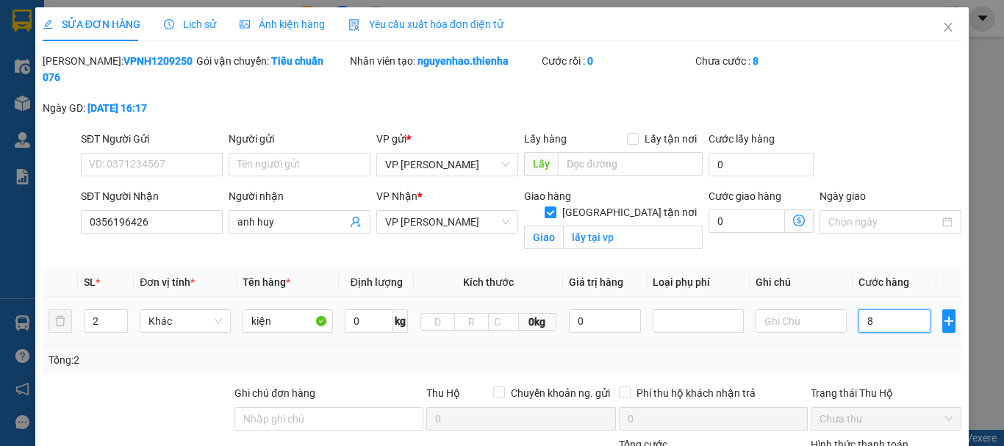
type input "80"
type input "800"
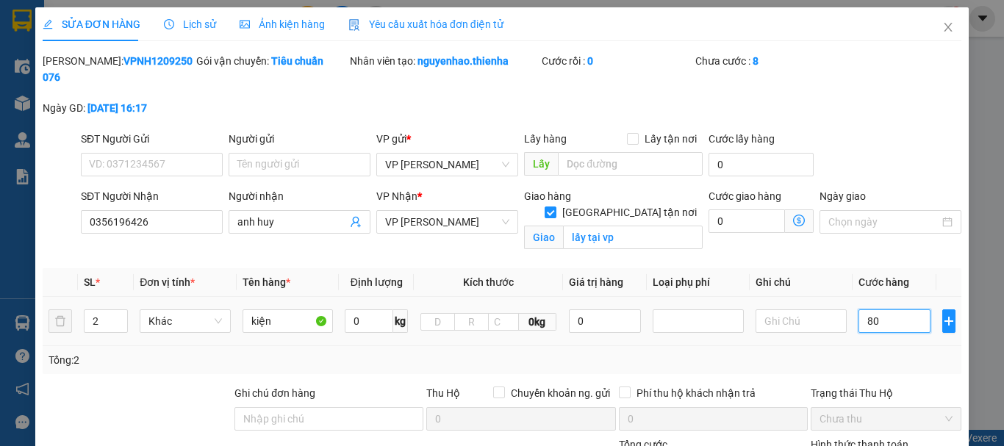
type input "800"
type input "8.000"
type input "80.000"
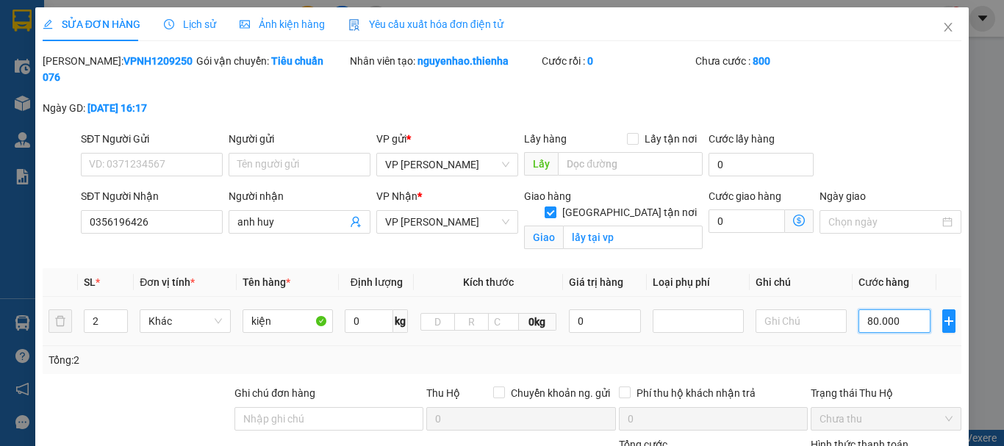
type input "80.000"
type input "800.000"
type input "80.000"
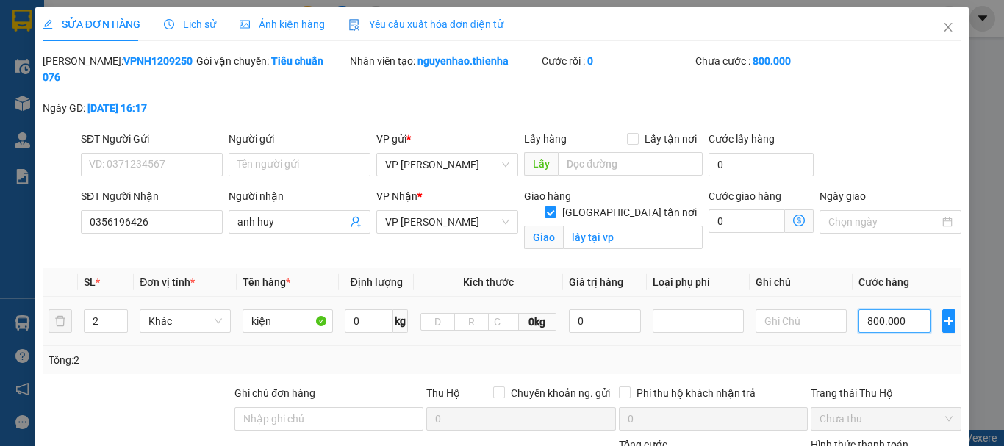
type input "80.000"
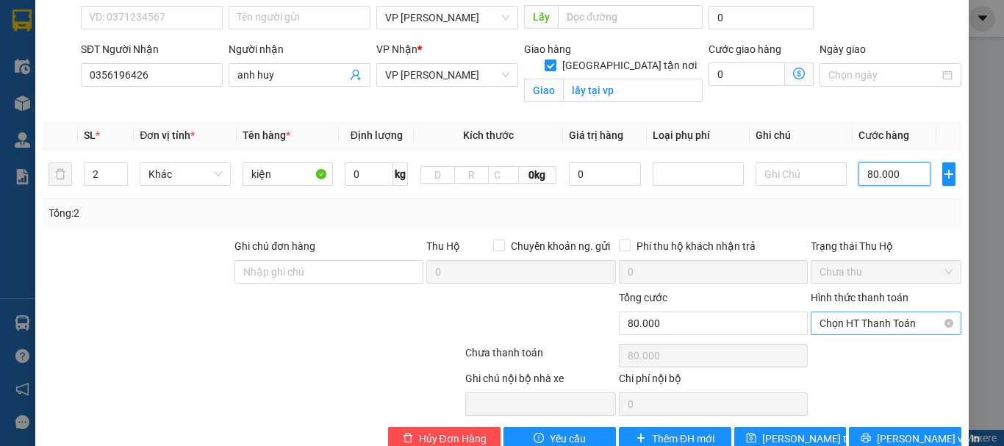
click at [875, 312] on span "Chọn HT Thanh Toán" at bounding box center [886, 323] width 133 height 22
type input "80.000"
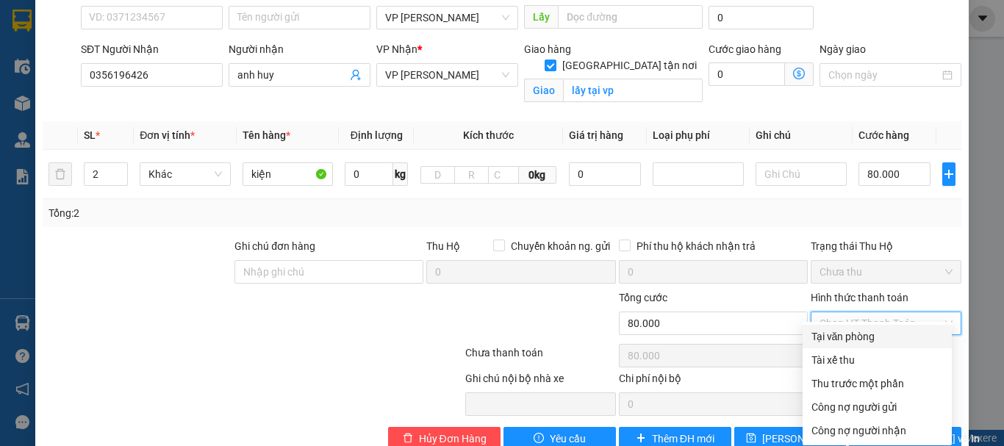
click at [844, 341] on div "Tại văn phòng" at bounding box center [878, 337] width 132 height 16
type input "0"
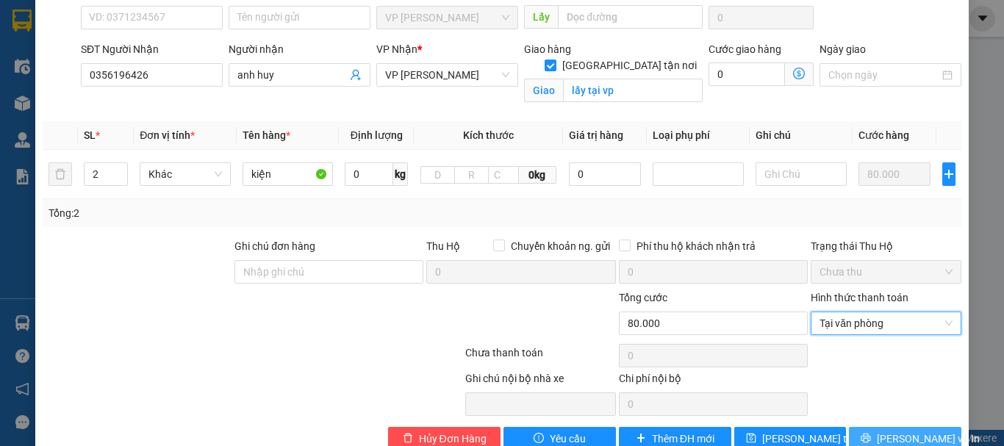
click at [879, 427] on button "[PERSON_NAME] và In" at bounding box center [905, 439] width 112 height 24
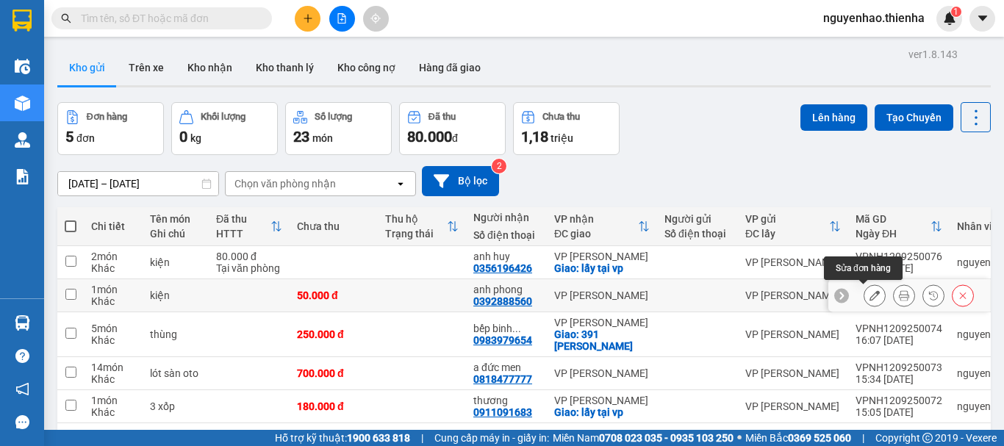
click at [870, 298] on icon at bounding box center [875, 295] width 10 height 10
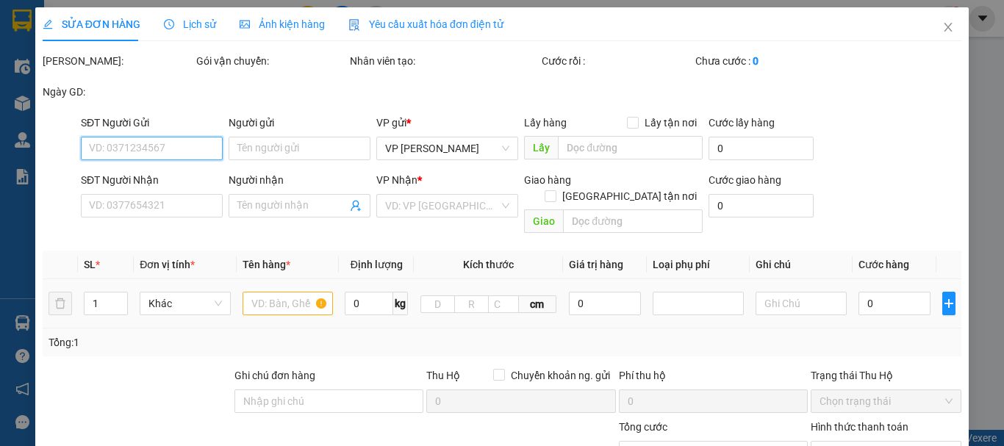
type input "0392888560"
type input "anh phong"
type input "50.000"
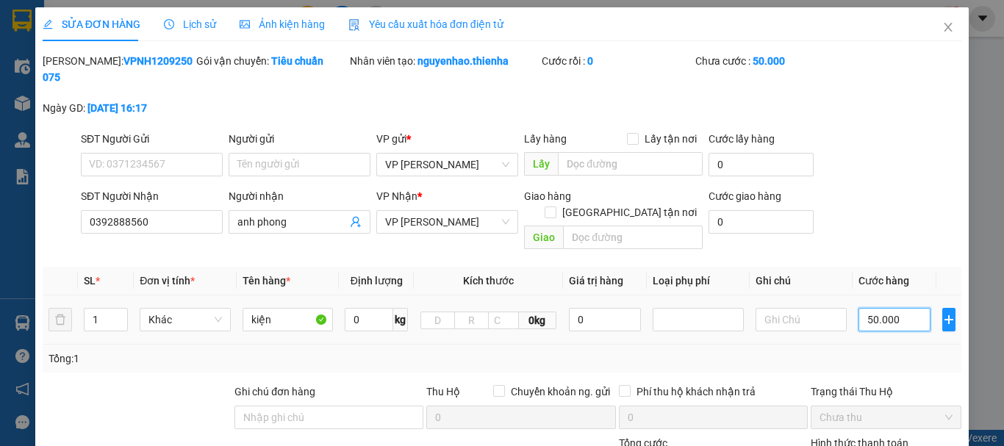
click at [889, 308] on input "50.000" at bounding box center [895, 320] width 72 height 24
type input "3"
type input "30"
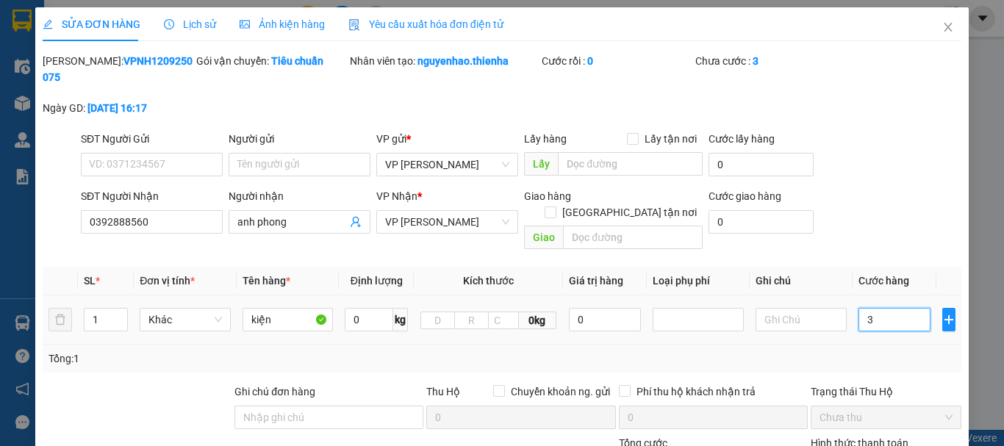
type input "30"
type input "300"
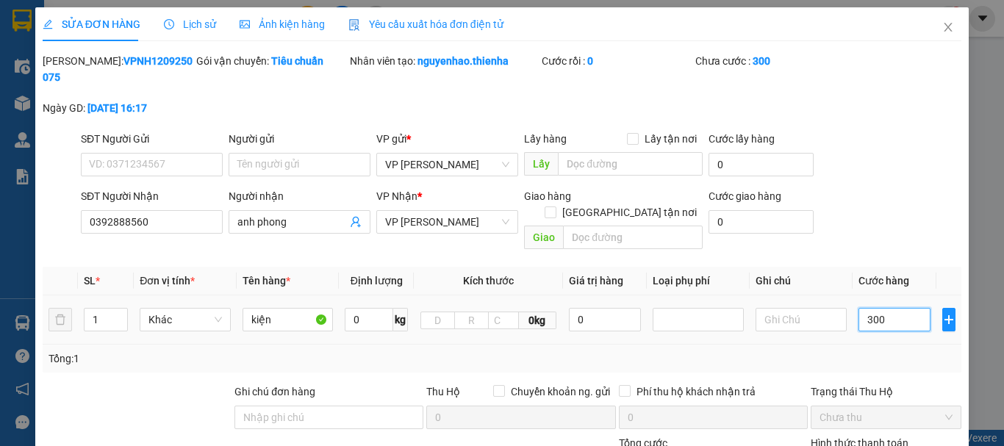
type input "3.000"
type input "30.000"
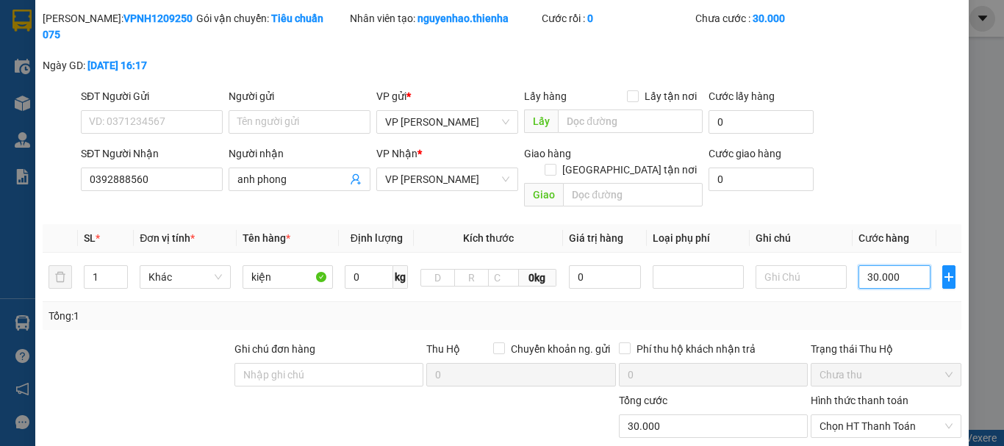
scroll to position [146, 0]
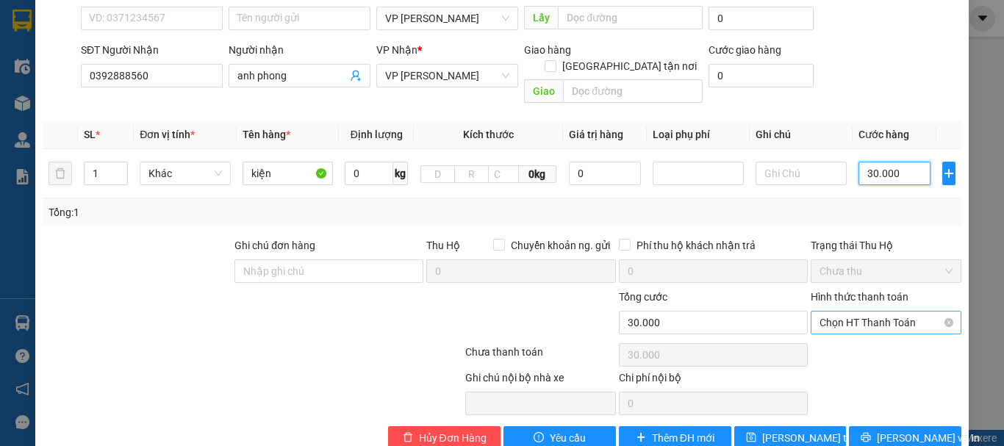
click at [870, 312] on span "Chọn HT Thanh Toán" at bounding box center [886, 323] width 133 height 22
type input "30.000"
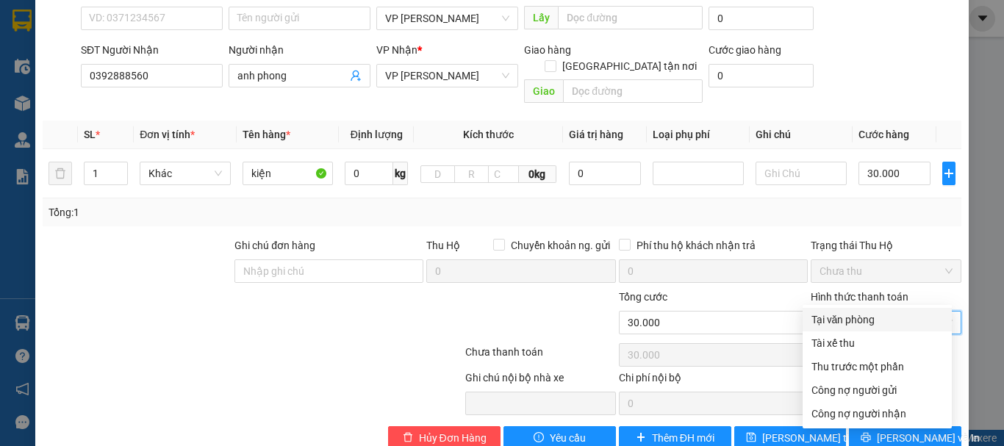
click at [837, 319] on div "Tại văn phòng" at bounding box center [878, 320] width 132 height 16
type input "0"
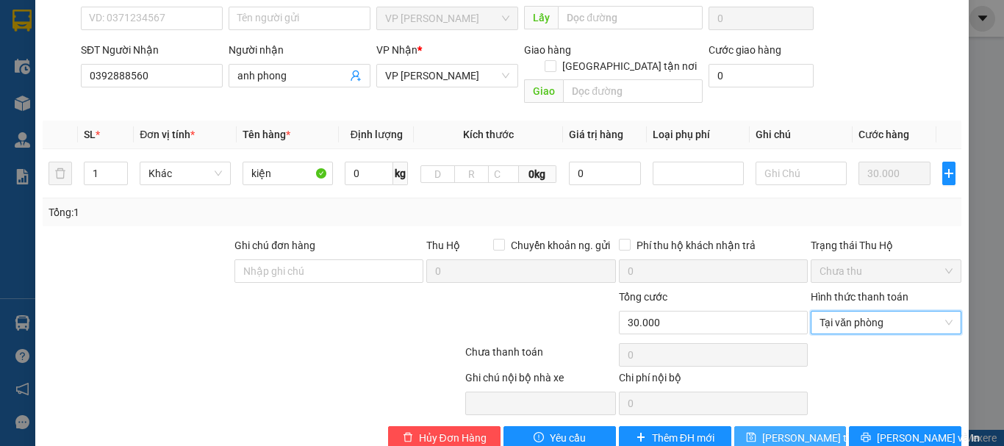
click at [790, 430] on span "[PERSON_NAME] thay đổi" at bounding box center [821, 438] width 118 height 16
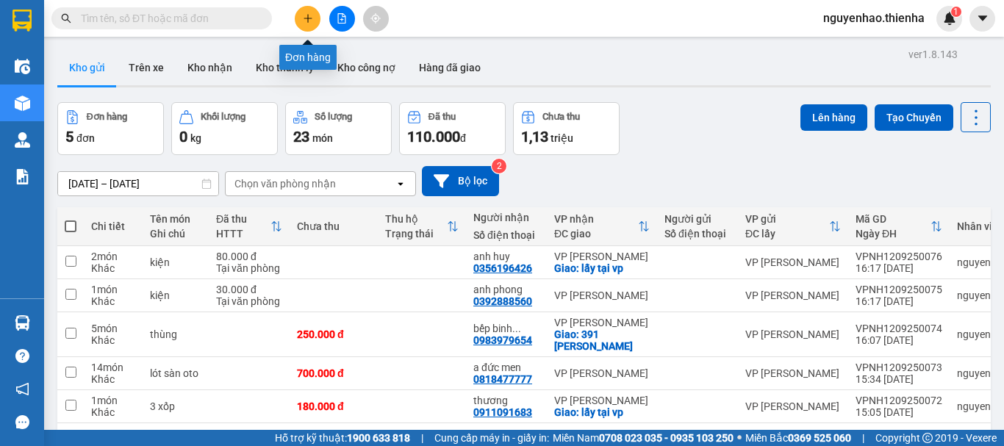
click at [306, 21] on icon "plus" at bounding box center [308, 18] width 10 height 10
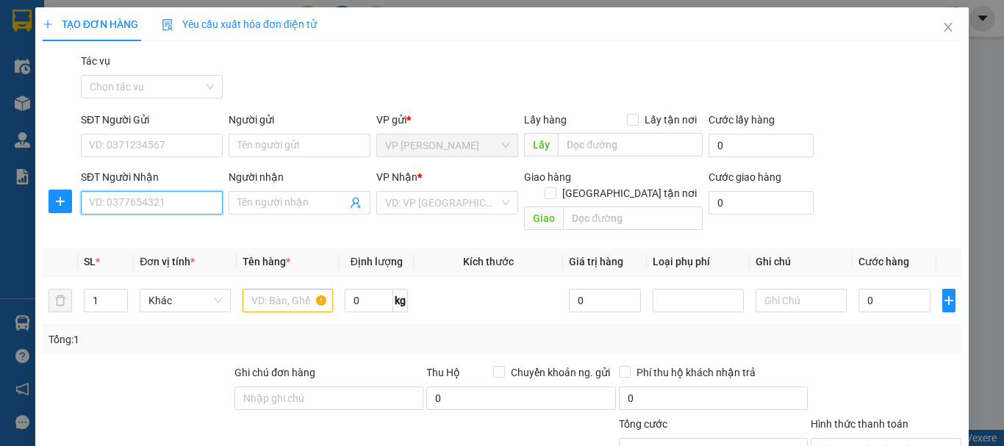
click at [119, 210] on input "SĐT Người Nhận" at bounding box center [152, 203] width 142 height 24
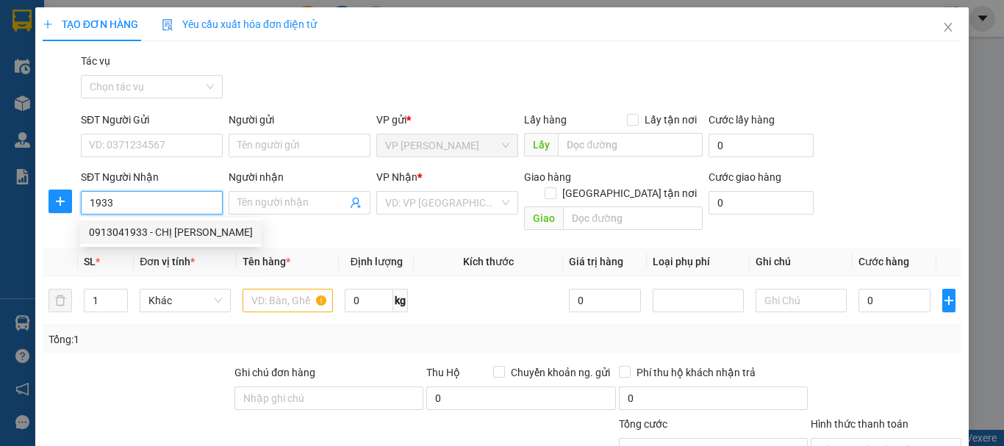
click at [162, 237] on div "0913041933 - CHỊ [PERSON_NAME]" at bounding box center [171, 232] width 164 height 16
type input "0913041933"
type input "CHỊ [PERSON_NAME]"
type input "cầu bến thủy 2"
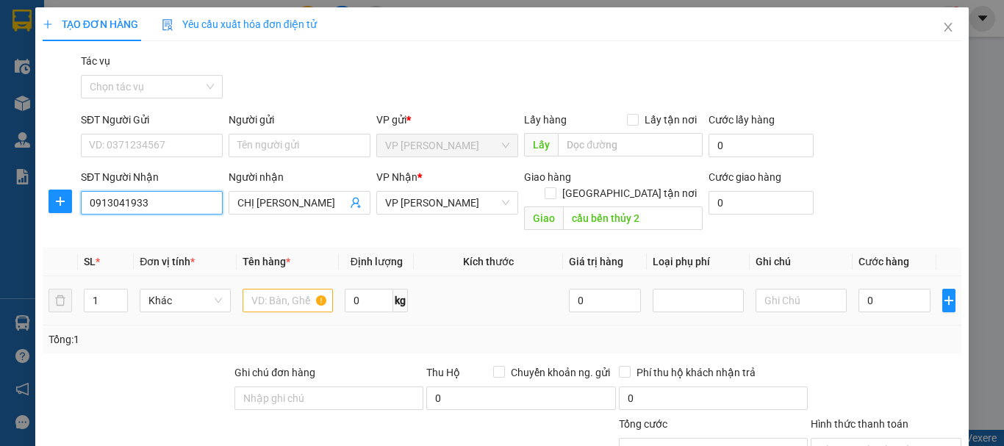
type input "0913041933"
click at [264, 290] on input "text" at bounding box center [288, 301] width 91 height 24
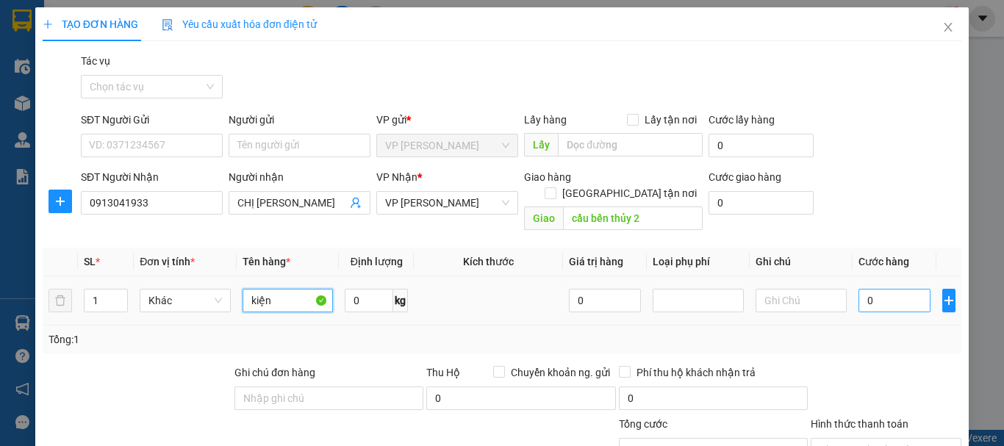
type input "kiện"
click at [910, 294] on input "0" at bounding box center [895, 301] width 72 height 24
type input "5"
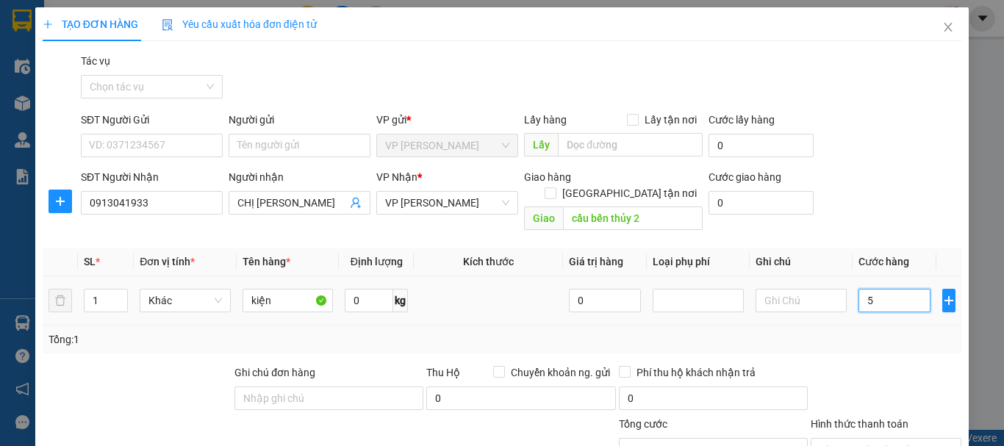
type input "50"
type input "500"
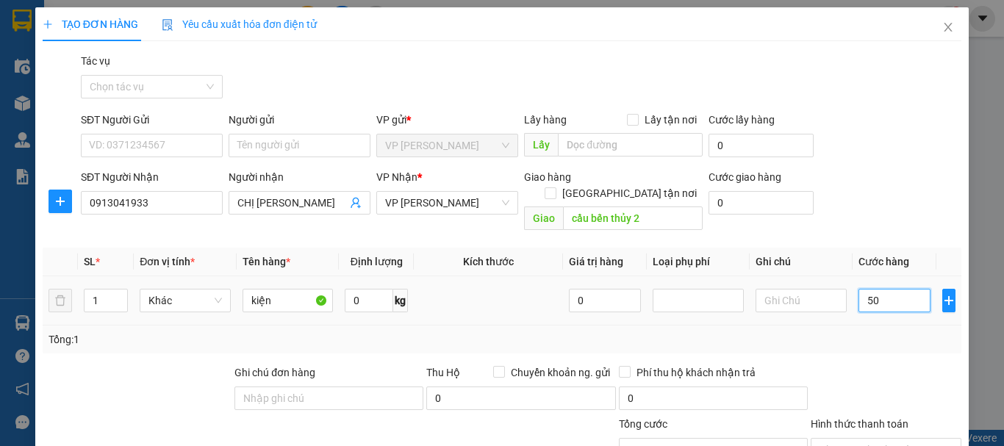
type input "500"
type input "5.000"
type input "50.000"
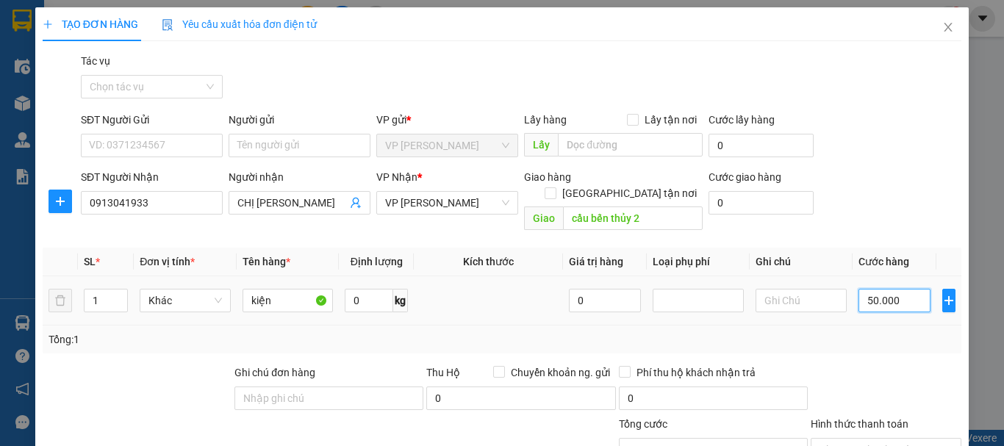
type input "50.000"
type input "500.000"
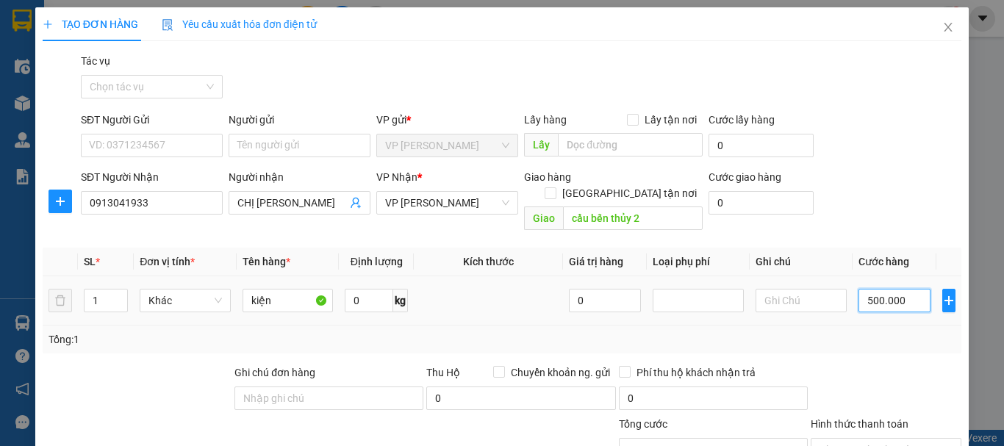
type input "50.000"
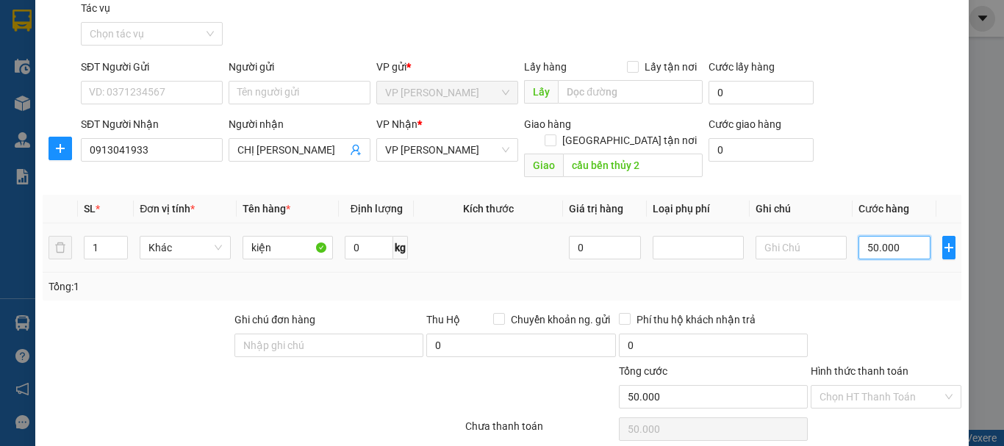
scroll to position [143, 0]
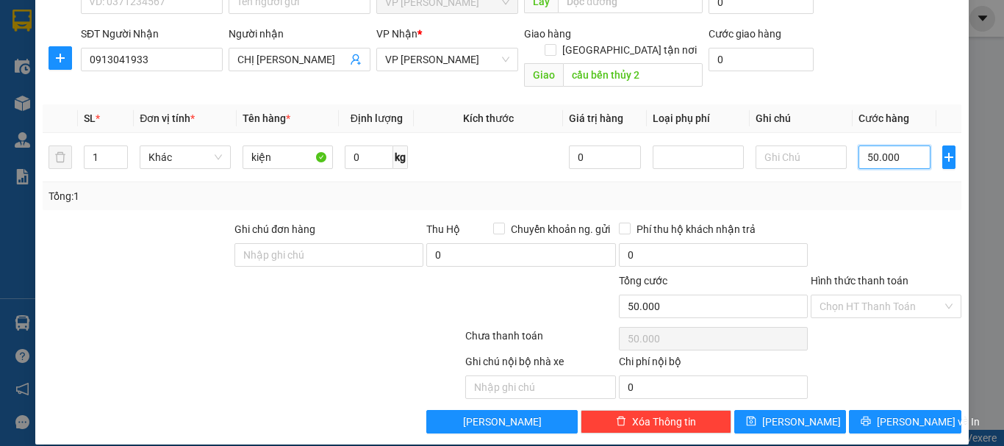
type input "50.000"
click at [776, 418] on div "TẠO ĐƠN HÀNG Yêu cầu xuất hóa đơn điện tử Transit Pickup Surcharge Ids Transit …" at bounding box center [502, 154] width 934 height 581
click at [784, 414] on span "[PERSON_NAME]" at bounding box center [801, 422] width 79 height 16
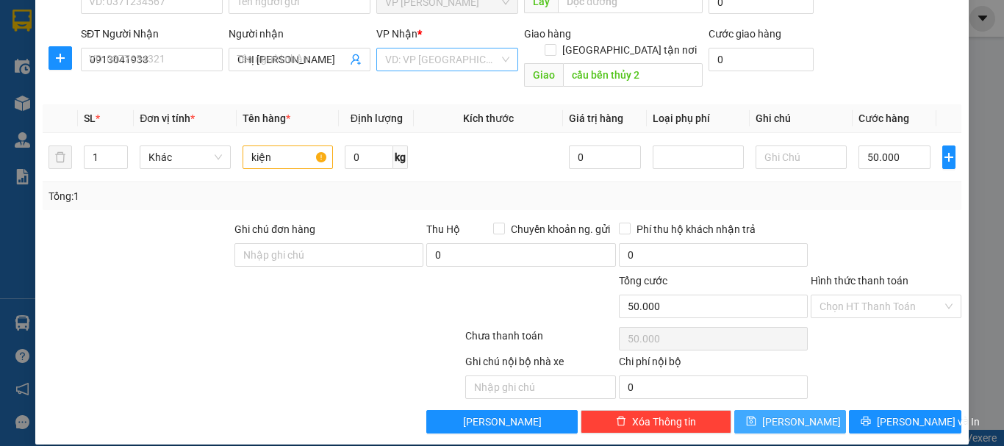
type input "0"
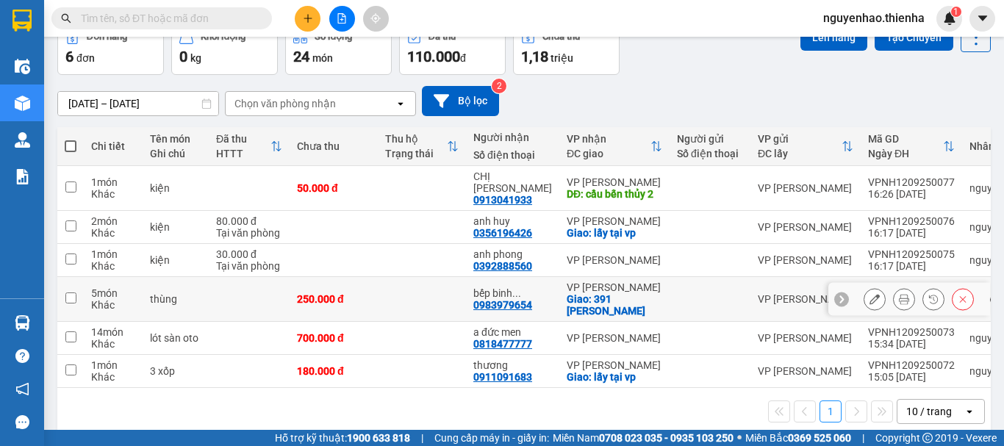
scroll to position [81, 0]
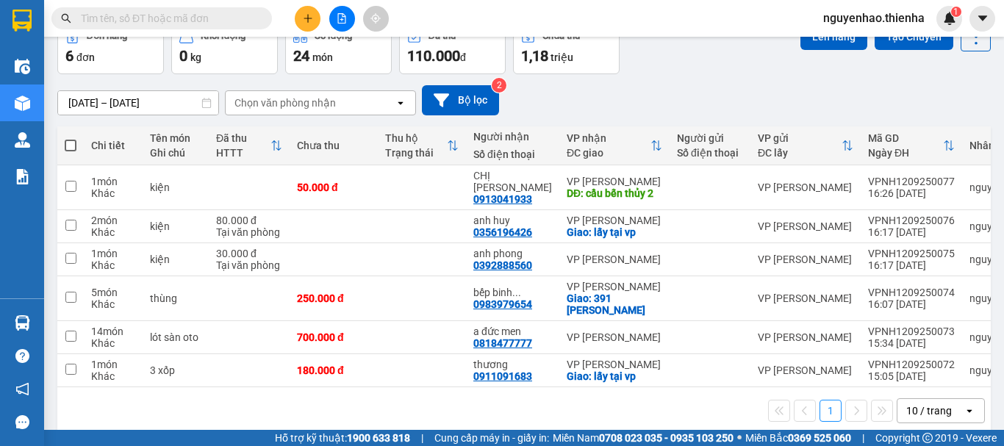
click at [68, 146] on span at bounding box center [71, 146] width 12 height 12
click at [71, 138] on input "checkbox" at bounding box center [71, 138] width 0 height 0
checkbox input "true"
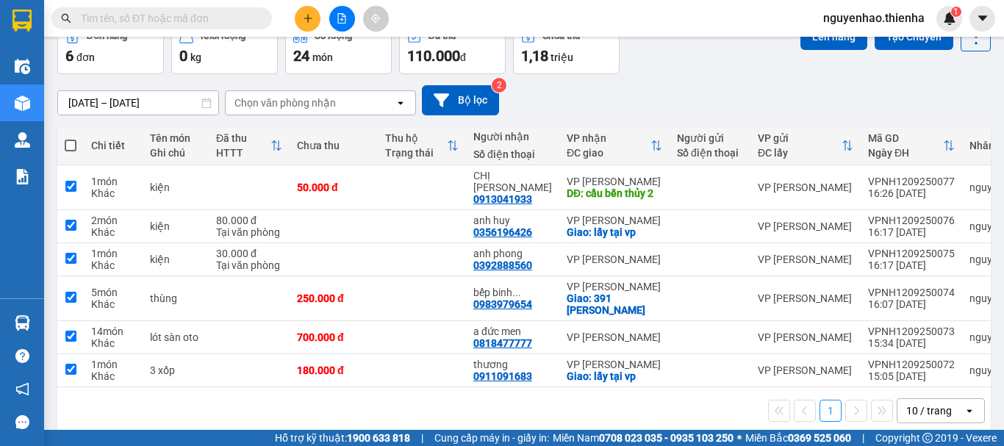
checkbox input "true"
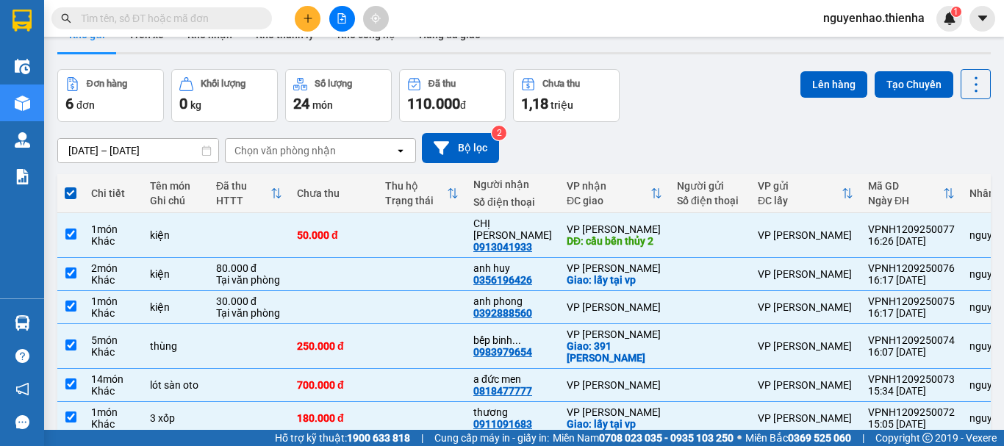
scroll to position [7, 0]
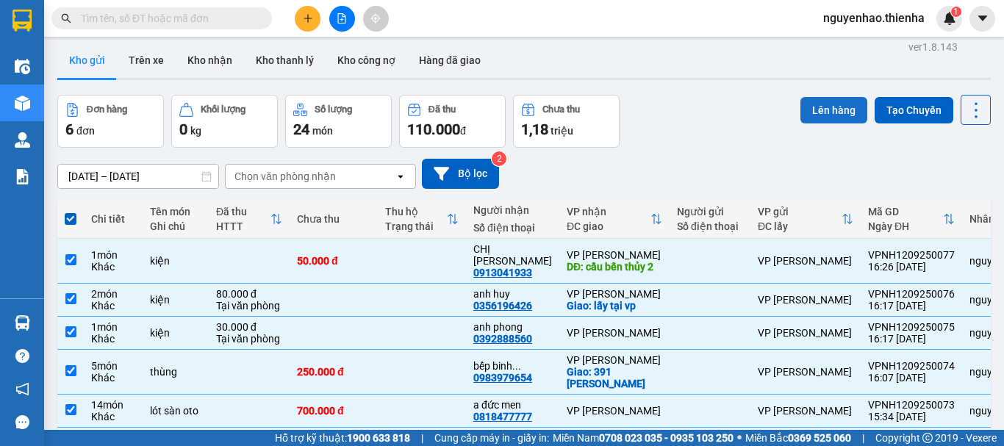
click at [825, 115] on button "Lên hàng" at bounding box center [834, 110] width 67 height 26
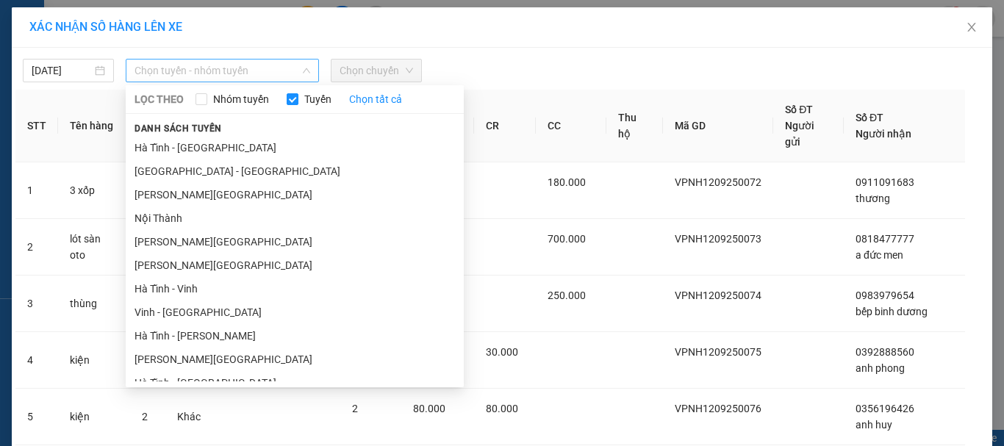
click at [174, 71] on span "Chọn tuyến - nhóm tuyến" at bounding box center [223, 71] width 176 height 22
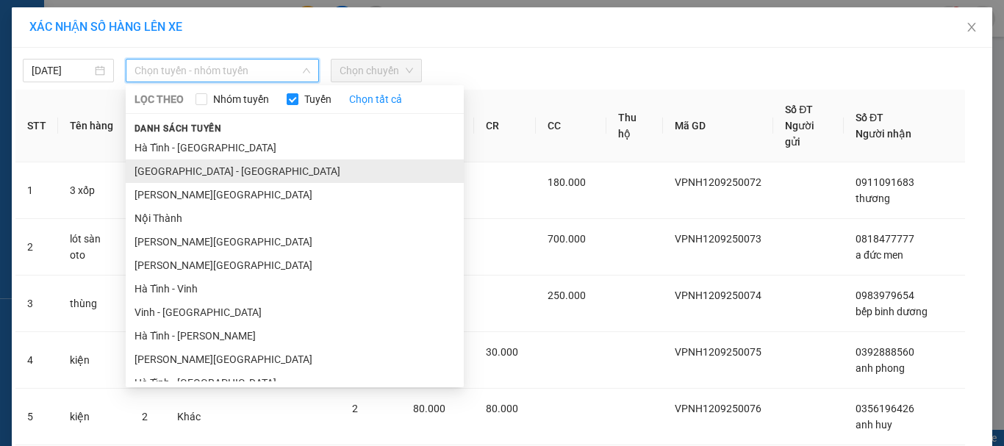
click at [185, 173] on li "Hà Nội - Hà Tĩnh" at bounding box center [295, 172] width 338 height 24
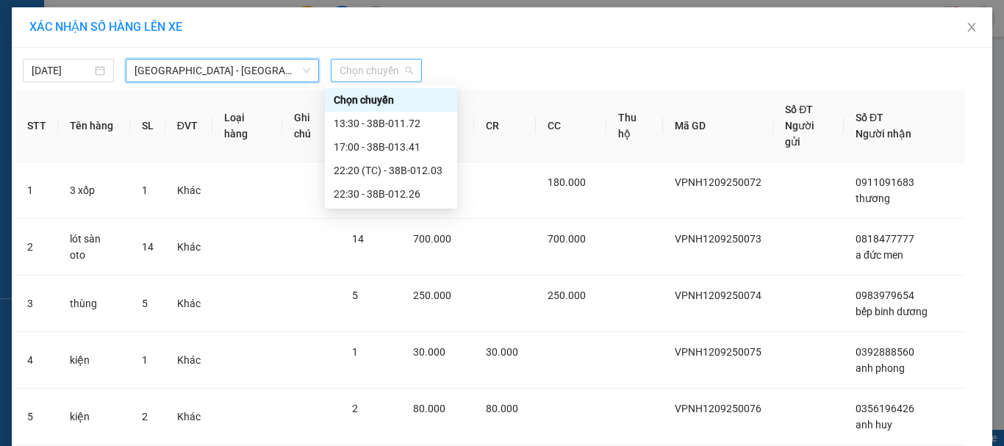
click at [365, 72] on span "Chọn chuyến" at bounding box center [377, 71] width 74 height 22
click at [385, 145] on div "17:00 - 38B-013.41" at bounding box center [391, 147] width 115 height 16
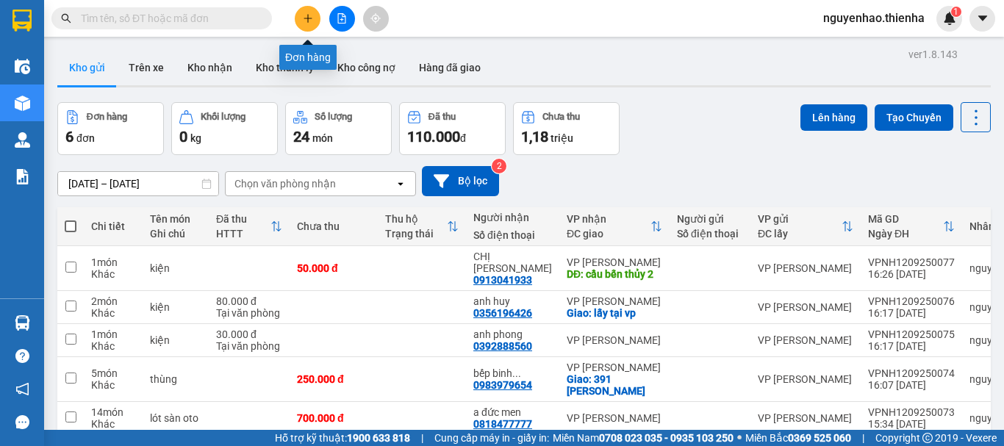
click at [311, 12] on button at bounding box center [308, 19] width 26 height 26
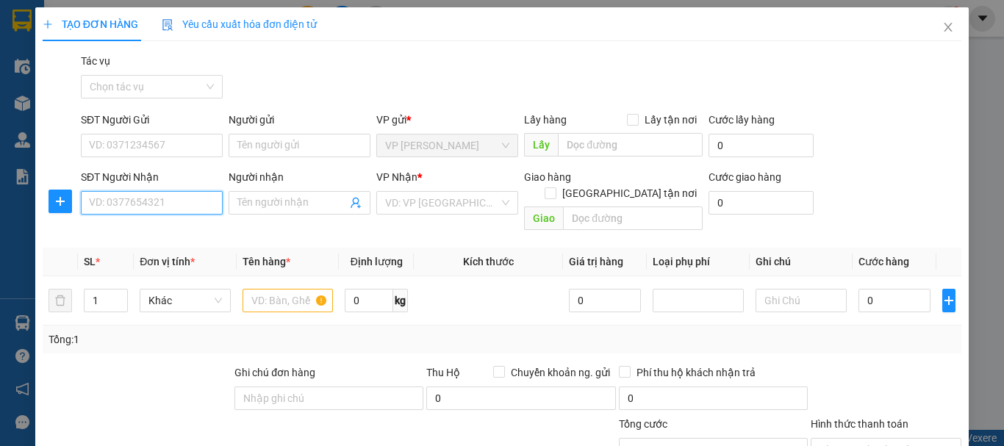
click at [198, 210] on input "SĐT Người Nhận" at bounding box center [152, 203] width 142 height 24
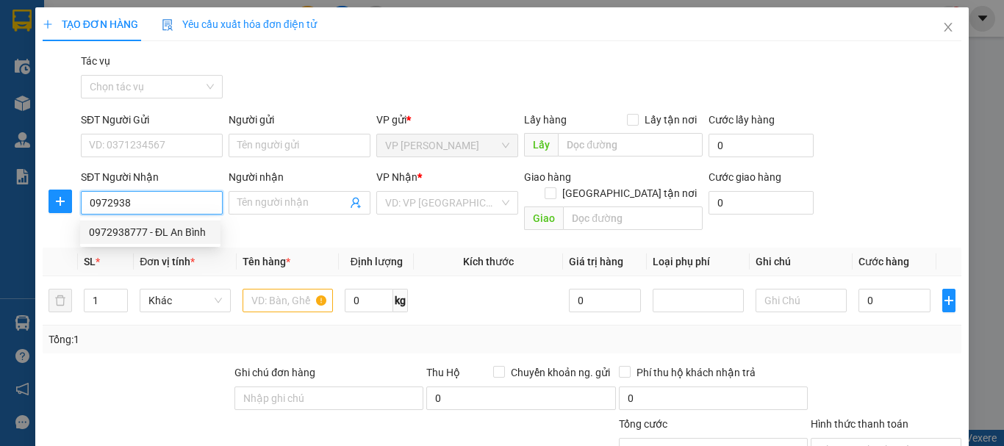
click at [185, 226] on div "0972938777 - ĐL An Bình" at bounding box center [150, 232] width 123 height 16
type input "0972938777"
type input "ĐL An Bình"
checkbox input "true"
type input "231 trần phú"
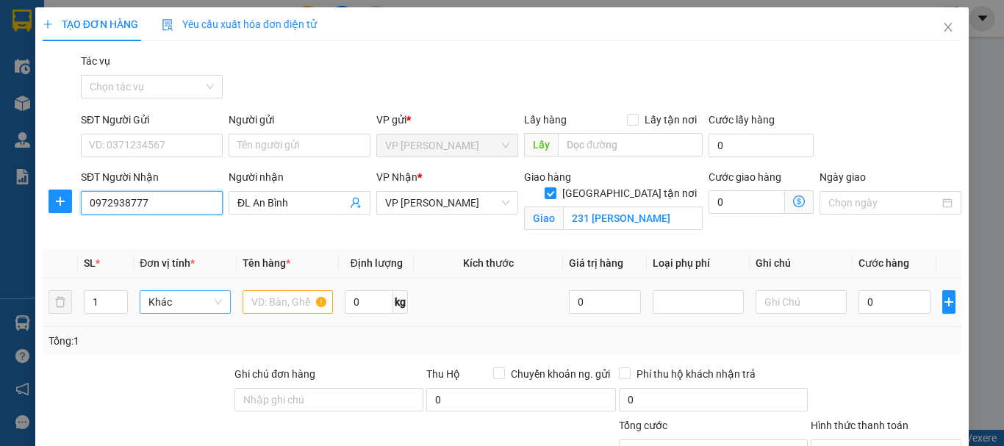
click at [184, 304] on span "Khác" at bounding box center [186, 302] width 74 height 22
type input "0972938777"
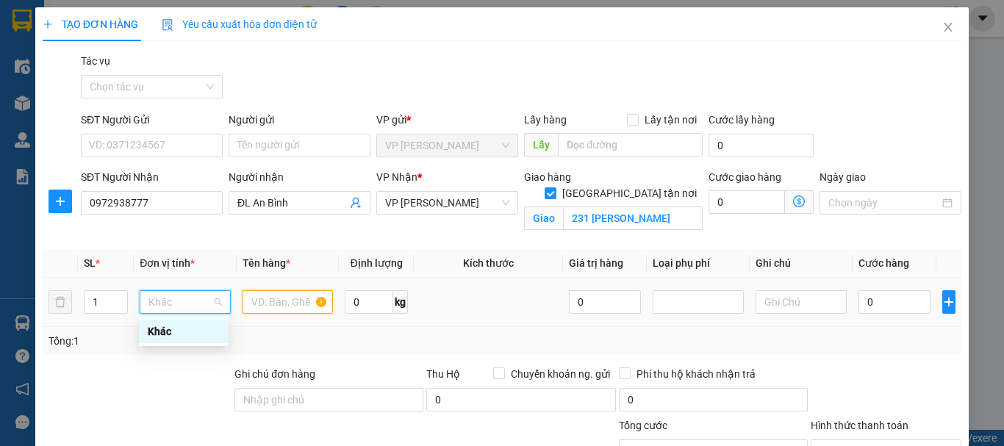
click at [289, 304] on input "text" at bounding box center [288, 302] width 91 height 24
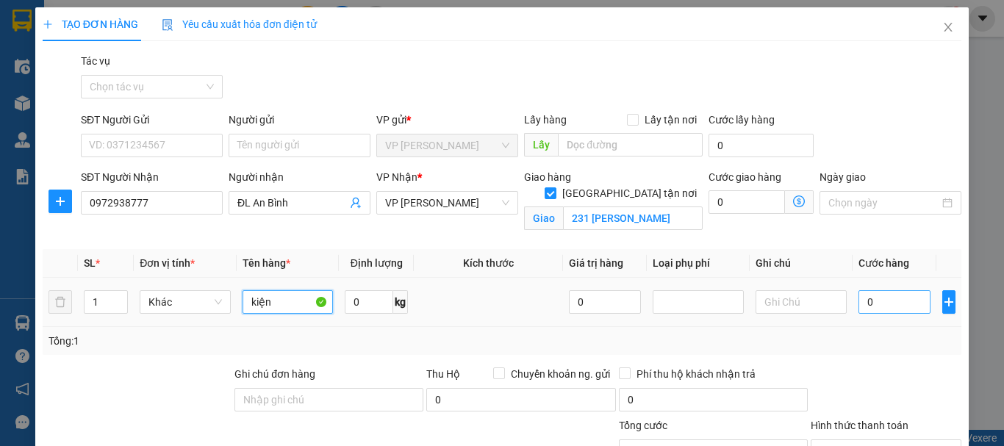
type input "kiện"
click at [878, 296] on input "0" at bounding box center [895, 302] width 72 height 24
type input "5"
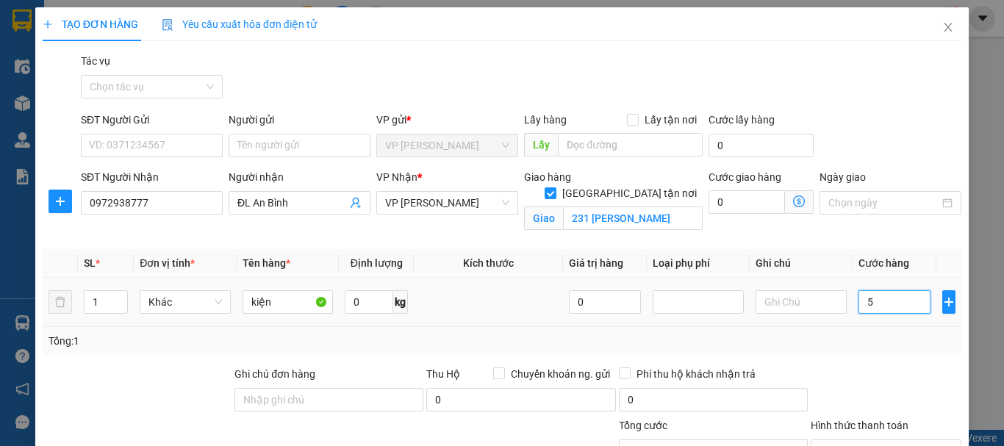
type input "50"
type input "500"
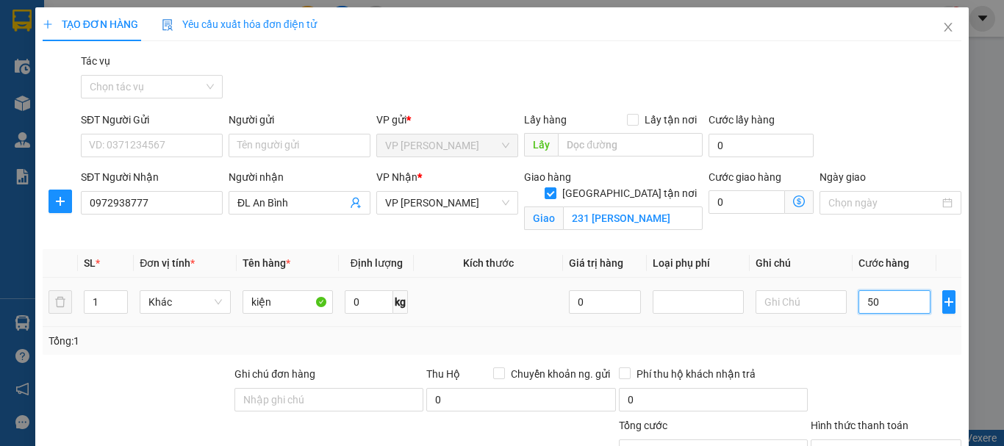
type input "500"
type input "5.000"
type input "50.000"
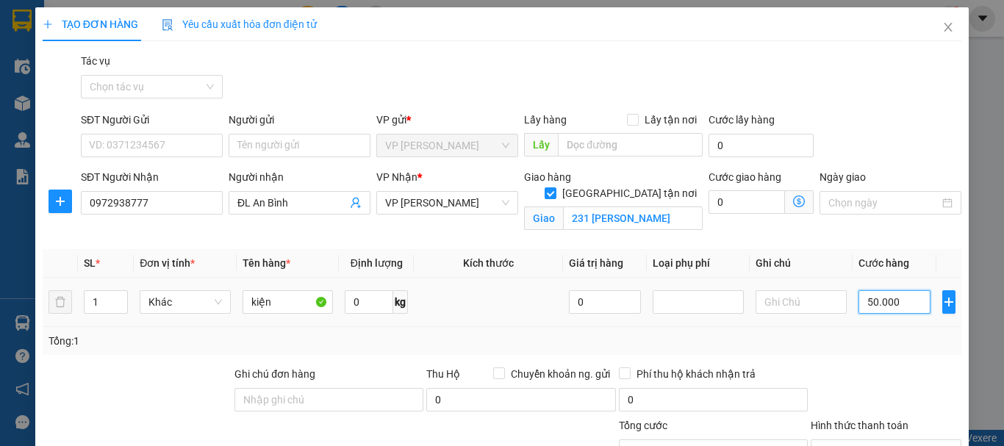
type input "50.000"
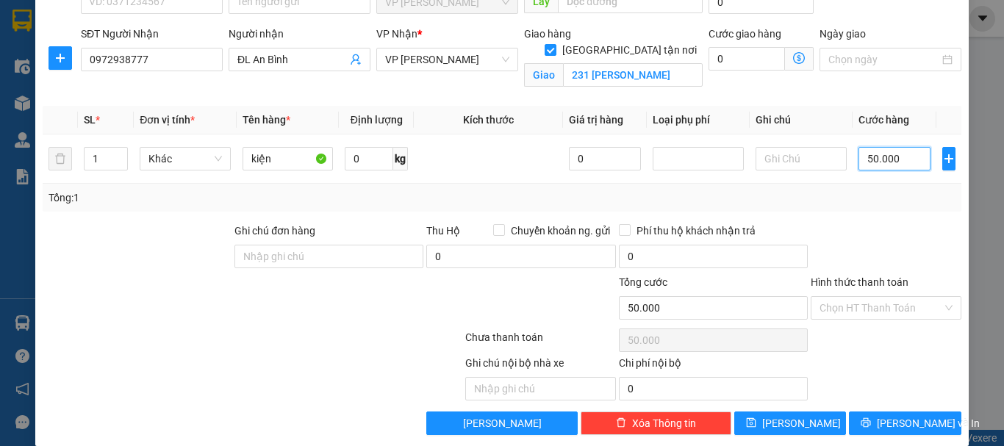
scroll to position [161, 0]
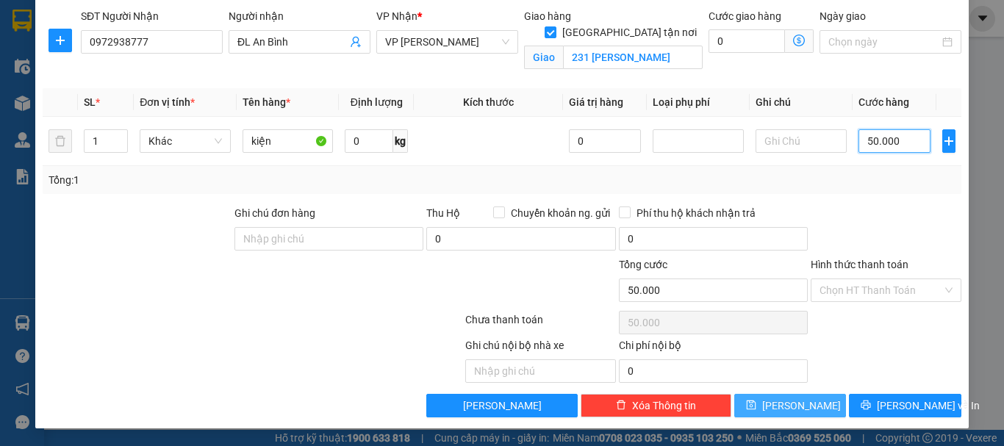
type input "50.000"
click at [794, 404] on span "Lưu" at bounding box center [801, 406] width 79 height 16
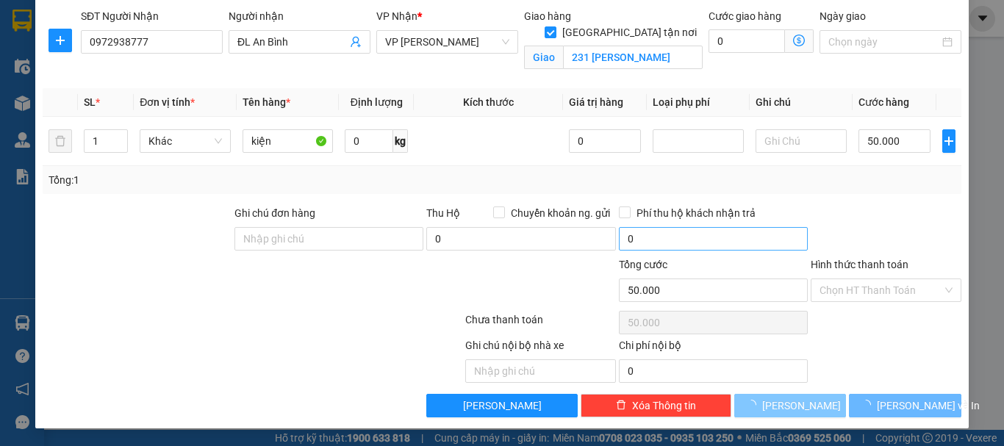
checkbox input "false"
type input "0"
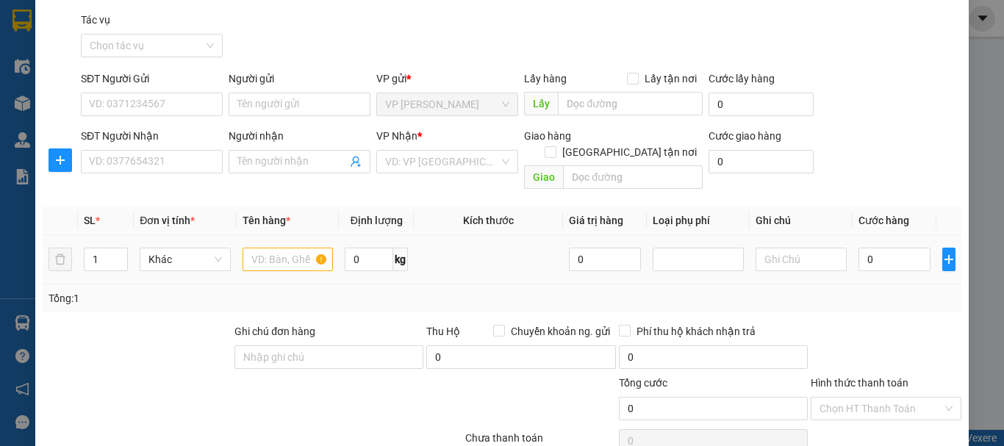
scroll to position [0, 0]
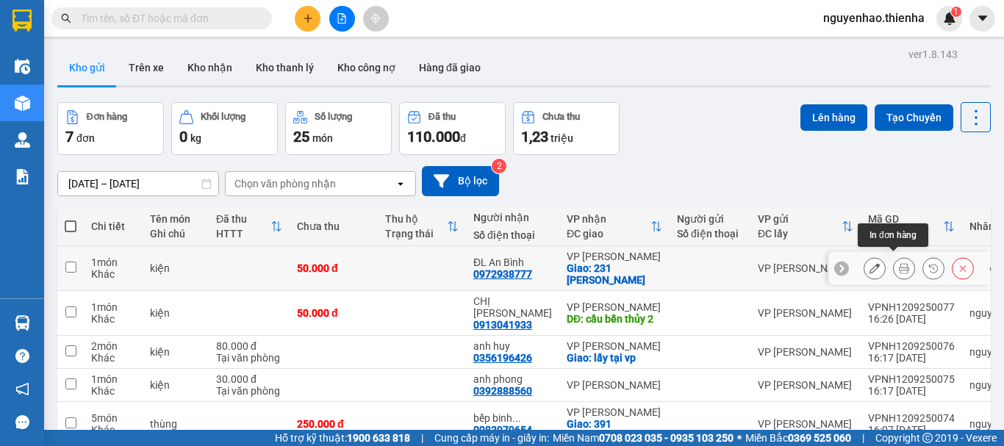
click at [899, 264] on icon at bounding box center [904, 268] width 10 height 10
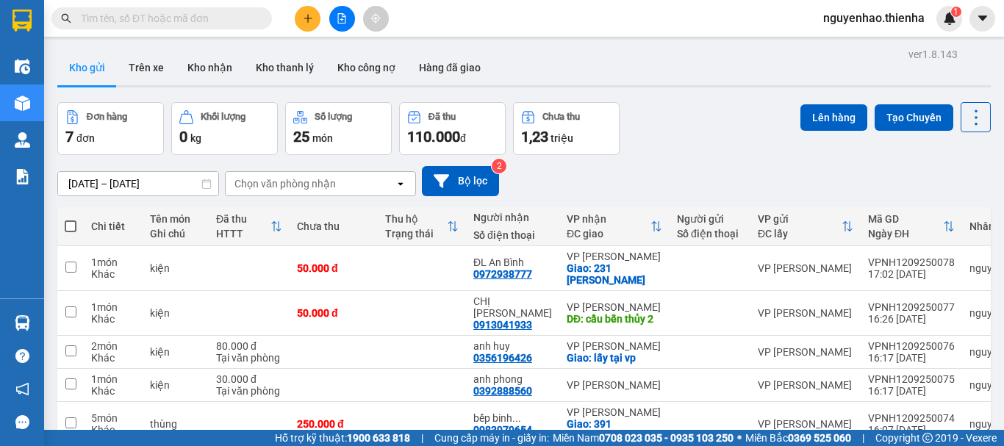
click at [71, 226] on span at bounding box center [71, 227] width 12 height 12
click at [71, 219] on input "checkbox" at bounding box center [71, 219] width 0 height 0
checkbox input "true"
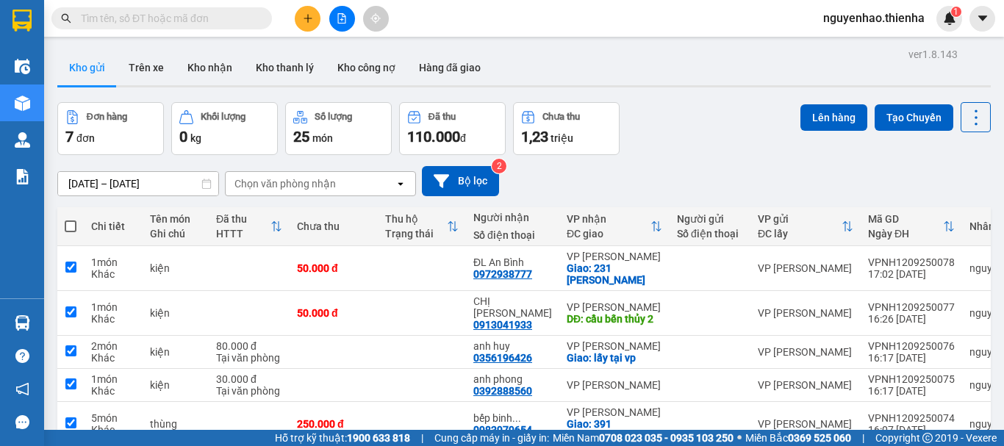
checkbox input "true"
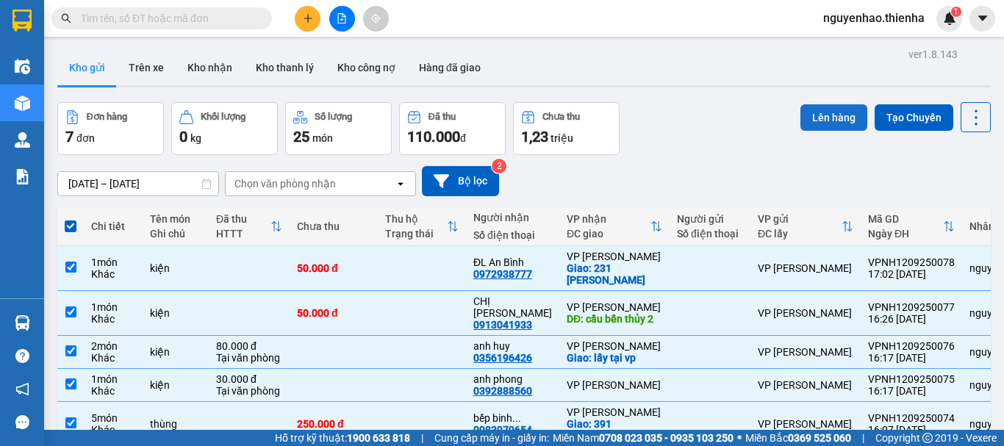
click at [821, 110] on button "Lên hàng" at bounding box center [834, 117] width 67 height 26
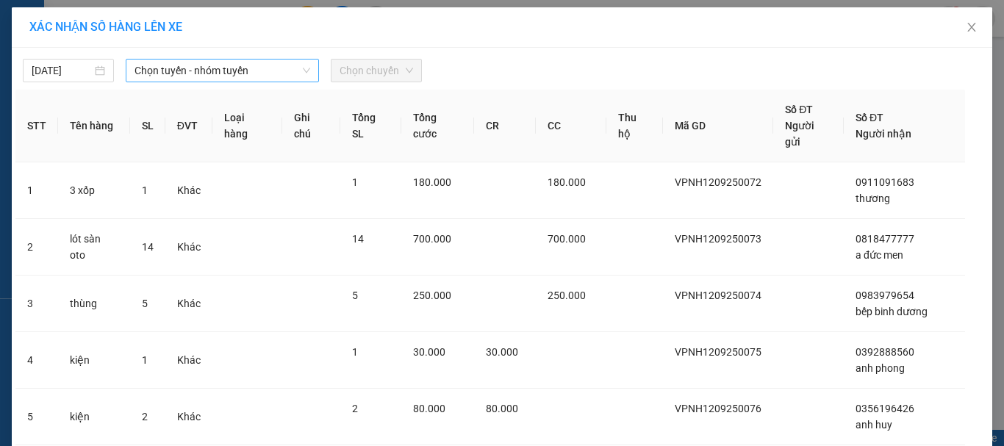
click at [248, 61] on span "Chọn tuyến - nhóm tuyến" at bounding box center [223, 71] width 176 height 22
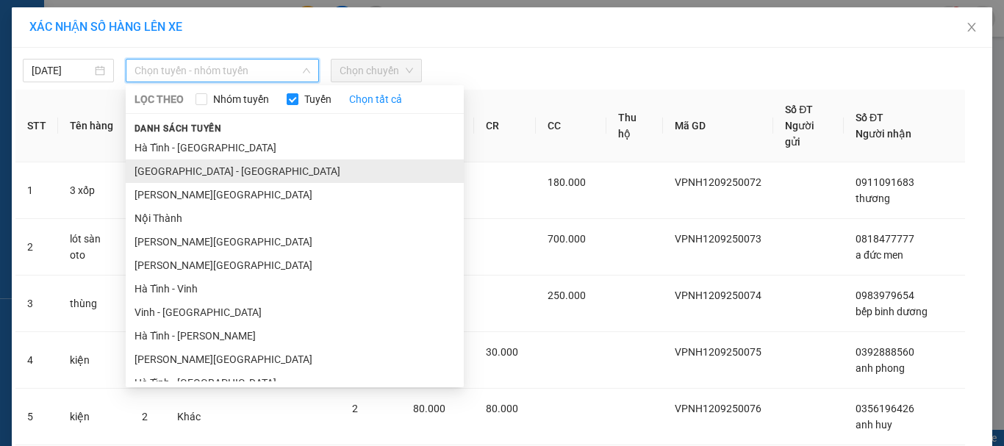
click at [185, 169] on li "[GEOGRAPHIC_DATA] - [GEOGRAPHIC_DATA]" at bounding box center [295, 172] width 338 height 24
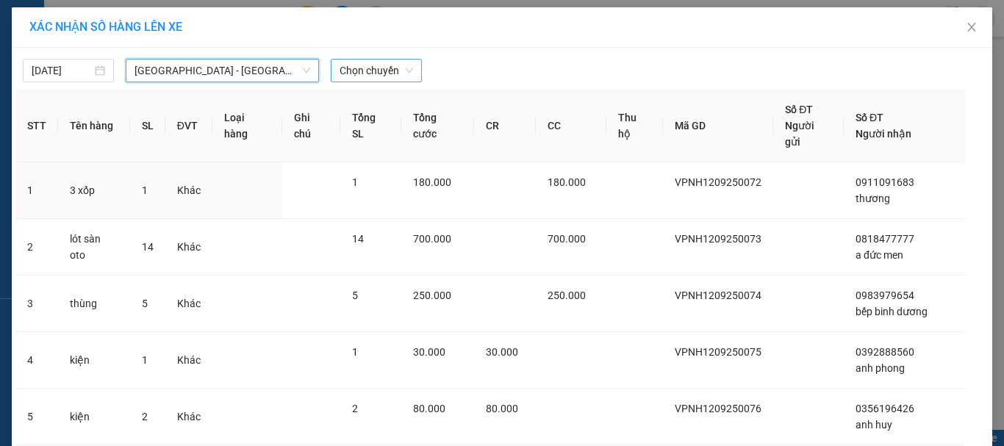
click at [349, 75] on span "Chọn chuyến" at bounding box center [377, 71] width 74 height 22
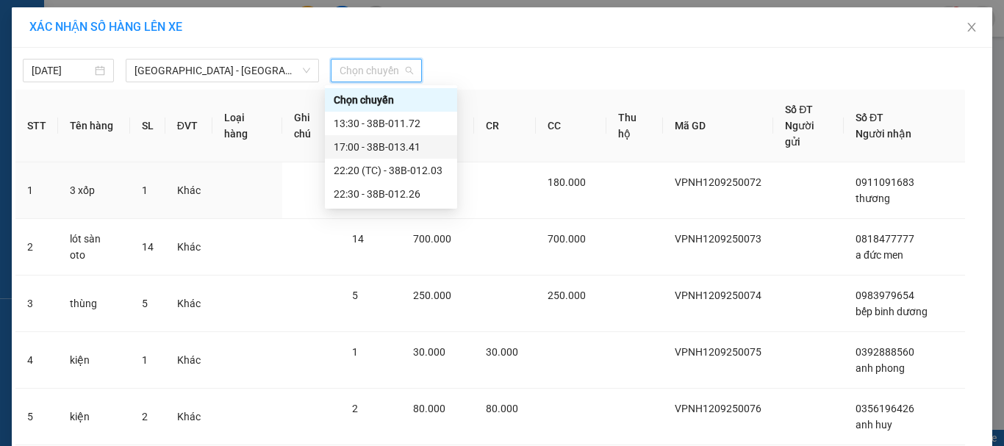
click at [365, 140] on div "17:00 - 38B-013.41" at bounding box center [391, 147] width 115 height 16
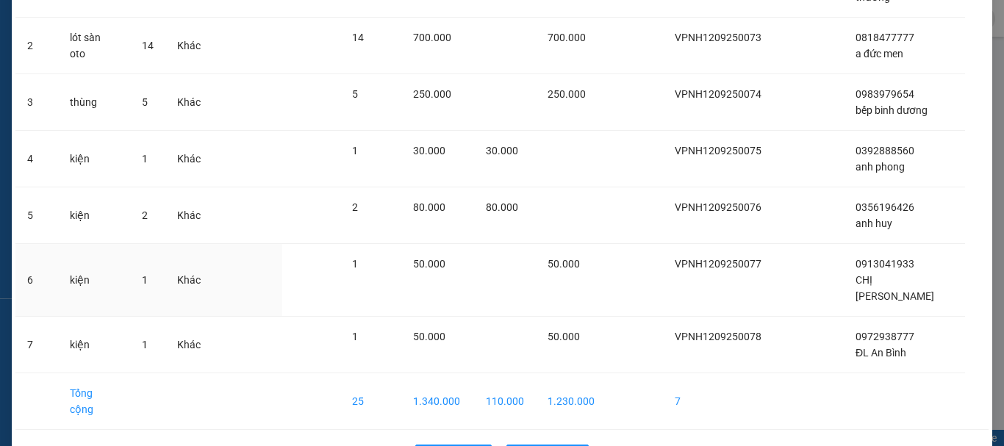
scroll to position [236, 0]
click at [536, 446] on span "Lên hàng" at bounding box center [556, 454] width 43 height 16
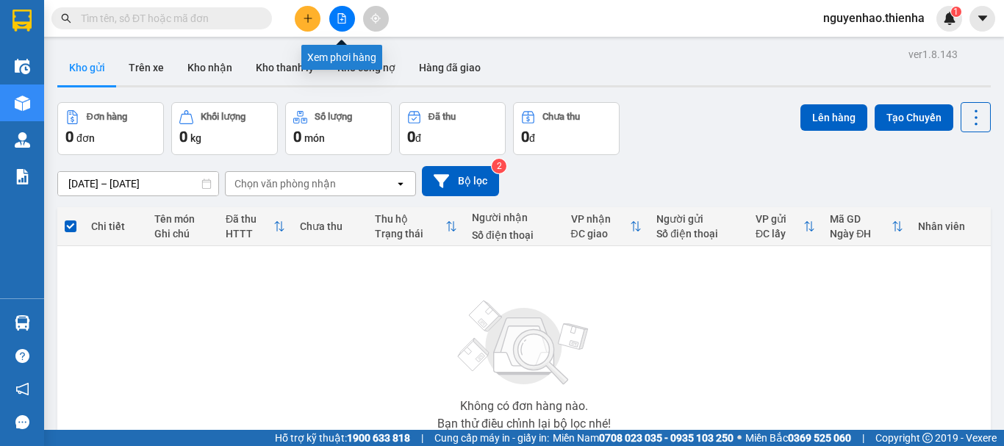
click at [337, 17] on icon "file-add" at bounding box center [342, 18] width 10 height 10
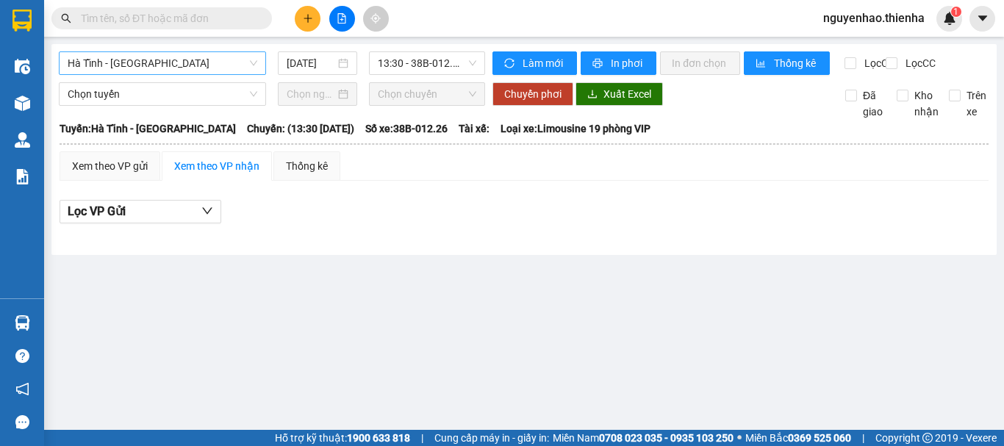
click at [212, 64] on span "Hà Tĩnh - [GEOGRAPHIC_DATA]" at bounding box center [163, 63] width 190 height 22
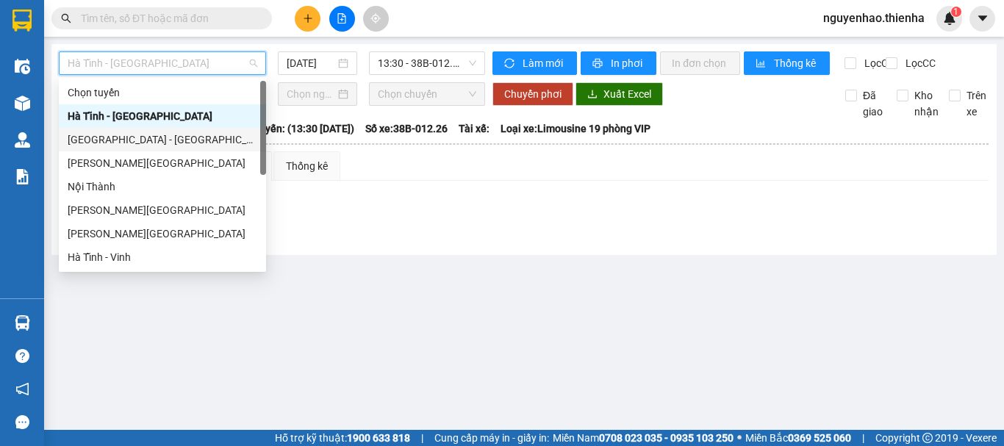
click at [153, 137] on div "Hà Nội - Hà Tĩnh" at bounding box center [163, 140] width 190 height 16
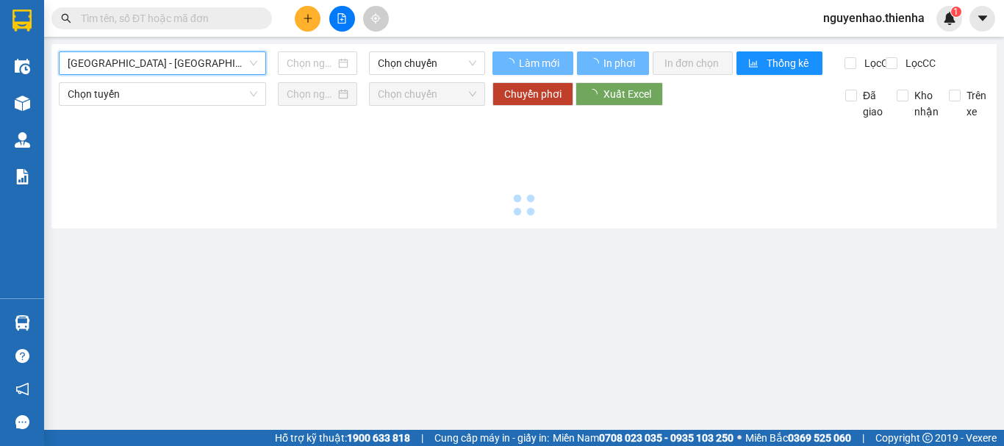
type input "12/09/2025"
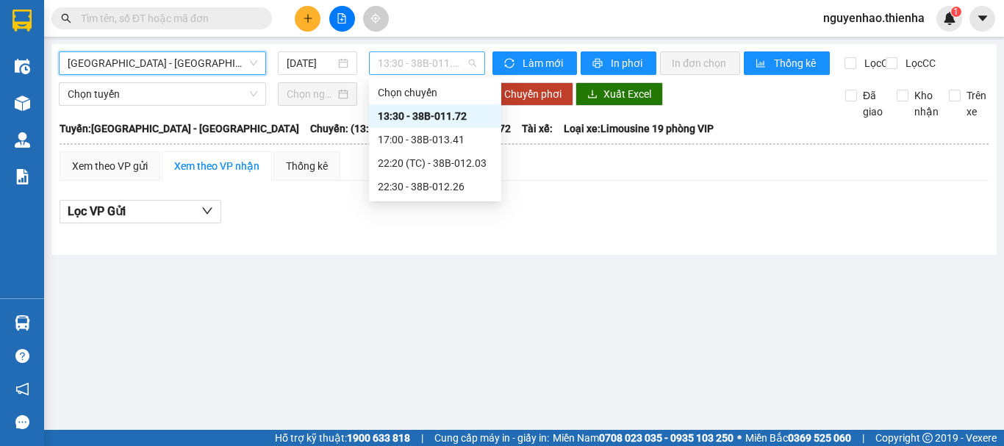
click at [421, 54] on span "13:30 - 38B-011.72" at bounding box center [427, 63] width 99 height 22
click at [460, 142] on div "17:00 - 38B-013.41" at bounding box center [435, 140] width 115 height 16
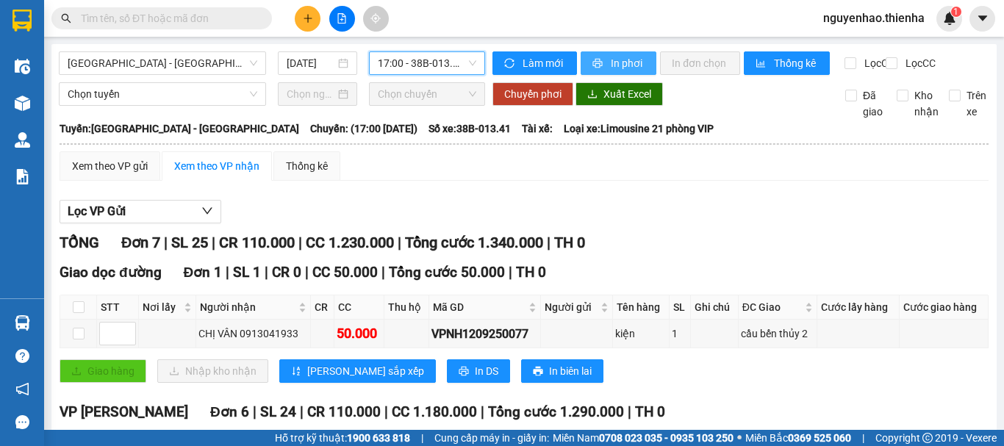
click at [602, 58] on button "In phơi" at bounding box center [619, 63] width 76 height 24
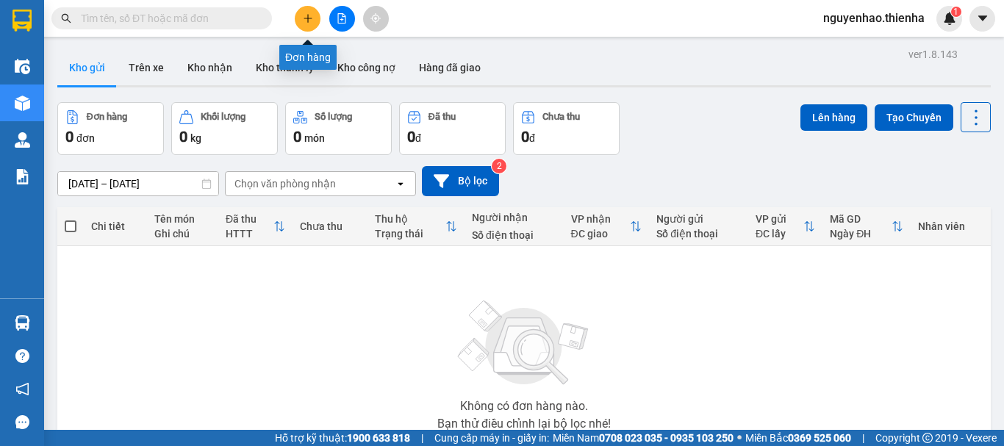
click at [312, 12] on button at bounding box center [308, 19] width 26 height 26
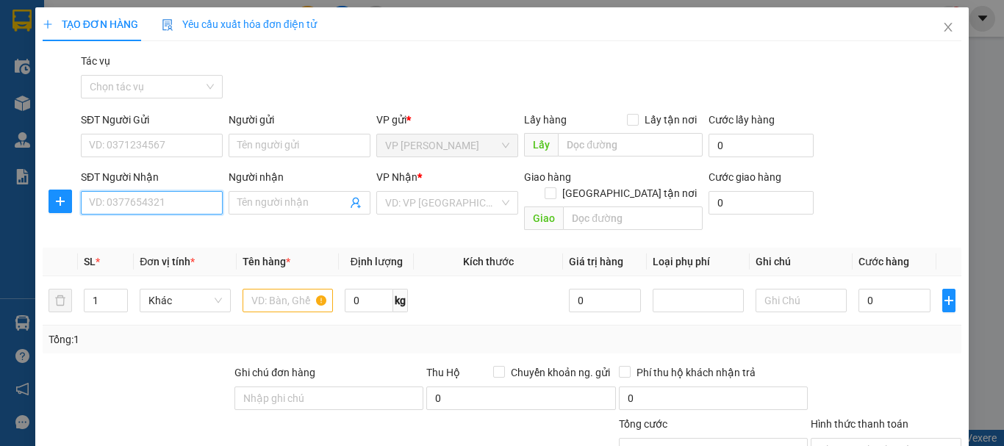
click at [143, 197] on input "SĐT Người Nhận" at bounding box center [152, 203] width 142 height 24
